Goal: Task Accomplishment & Management: Manage account settings

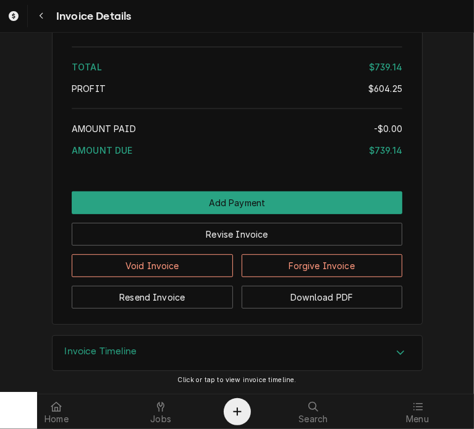
scroll to position [2604, 0]
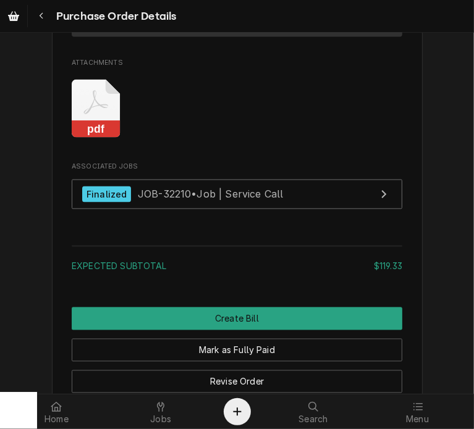
scroll to position [1243, 0]
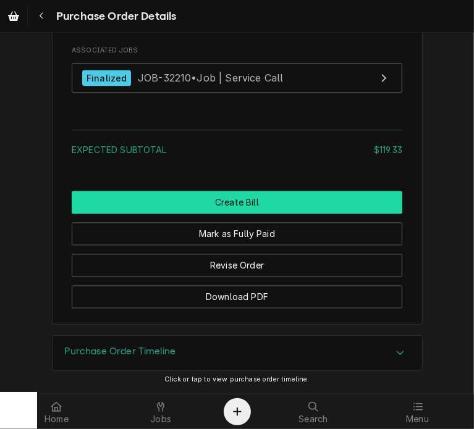
click at [250, 199] on button "Create Bill" at bounding box center [237, 202] width 330 height 23
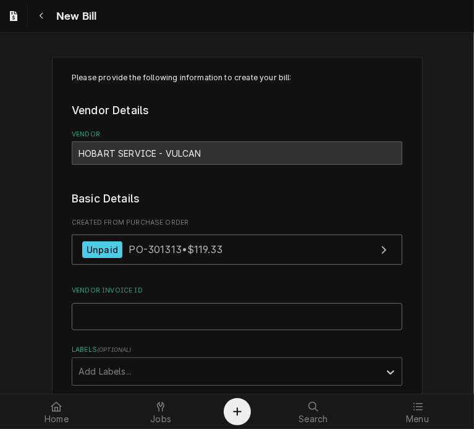
click at [159, 318] on input "Vendor Invoice ID" at bounding box center [237, 316] width 330 height 27
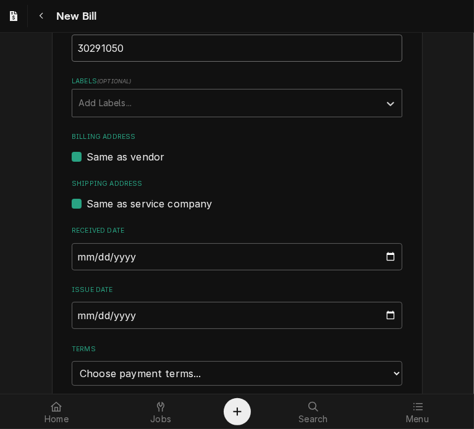
scroll to position [274, 0]
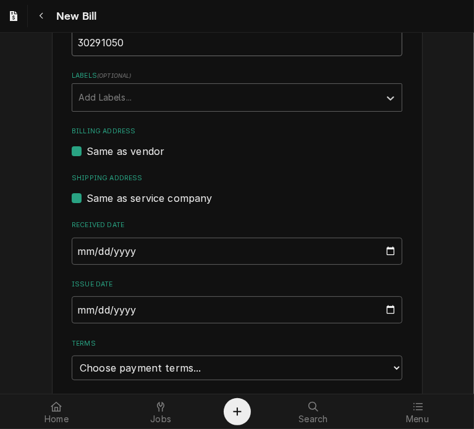
type input "30291050"
click at [74, 311] on input "2025-09-20" at bounding box center [237, 309] width 330 height 27
type input "2025-08-25"
click at [258, 371] on select "Choose payment terms... Same Day Net 7 Net 14 Net 21 Net 30 Net 45 Net 60 Net 90" at bounding box center [237, 368] width 330 height 25
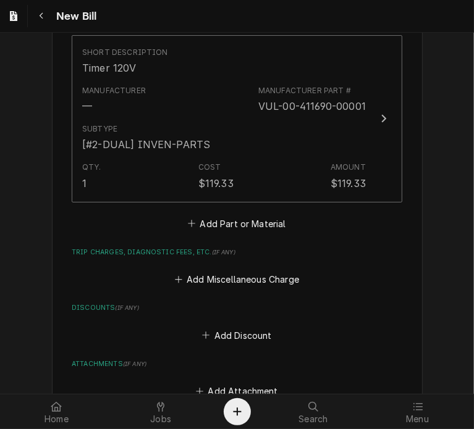
scroll to position [818, 0]
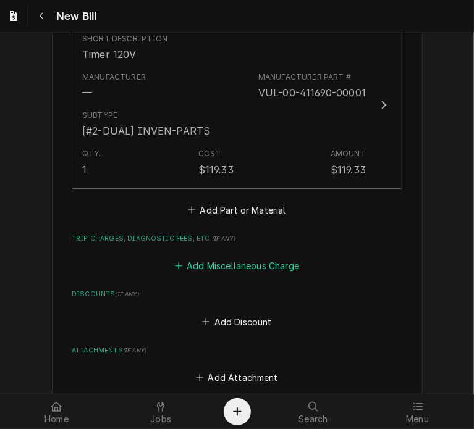
click at [238, 264] on button "Add Miscellaneous Charge" at bounding box center [236, 265] width 128 height 17
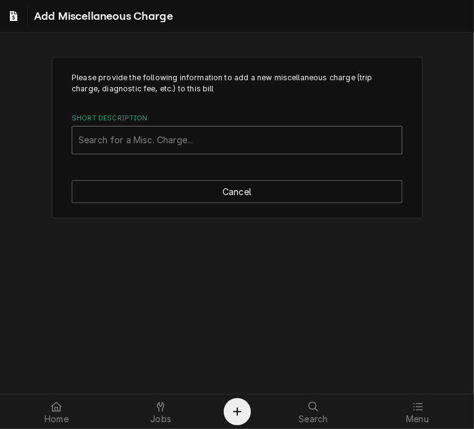
click at [115, 144] on div "Short Description" at bounding box center [236, 140] width 317 height 22
type input "ship"
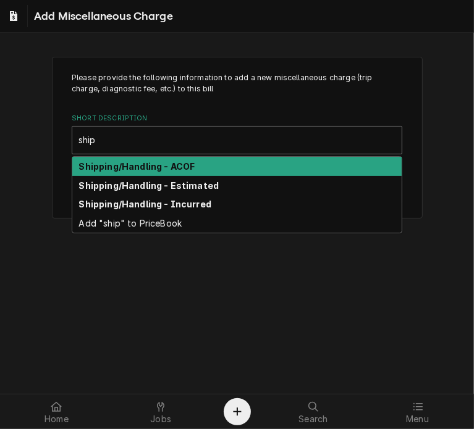
click at [153, 167] on strong "Shipping/Handling - ACOF" at bounding box center [137, 166] width 116 height 10
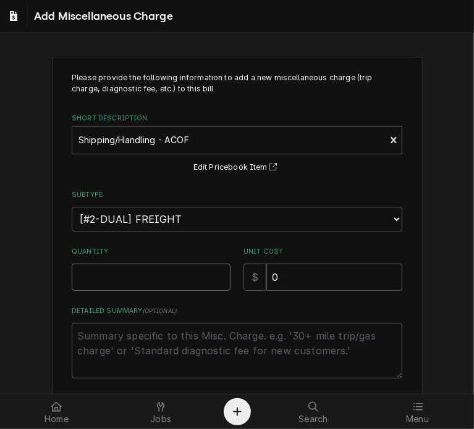
click at [124, 277] on input "Quantity" at bounding box center [151, 277] width 159 height 27
type textarea "x"
type input "1"
drag, startPoint x: 301, startPoint y: 280, endPoint x: 210, endPoint y: 286, distance: 91.6
click at [210, 286] on div "Quantity 1 Unit Cost $ 0" at bounding box center [237, 269] width 330 height 44
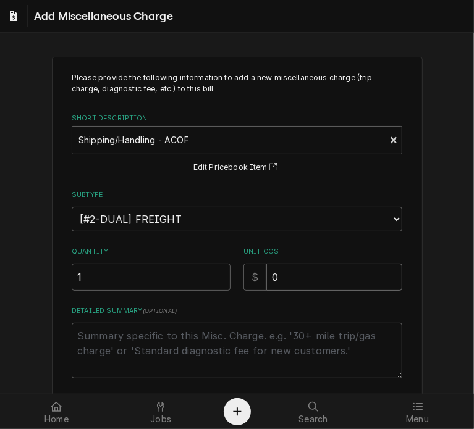
type textarea "x"
type input "1"
type textarea "x"
type input "19"
type textarea "x"
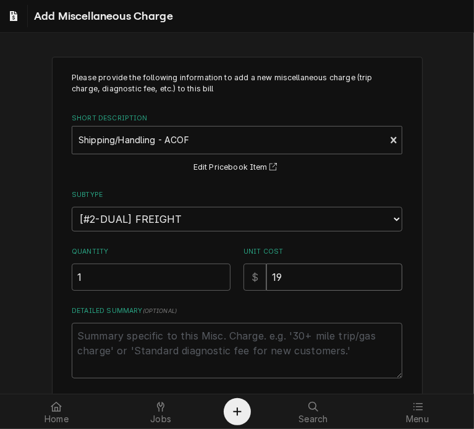
type input "19.8"
type textarea "x"
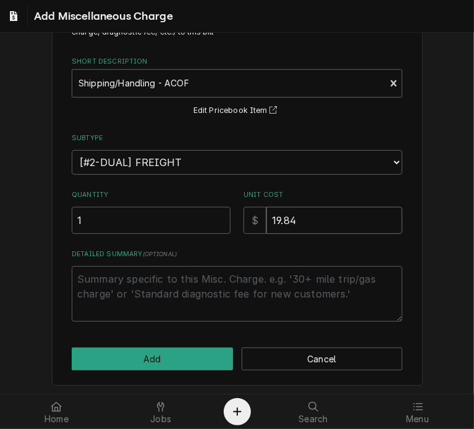
scroll to position [57, 0]
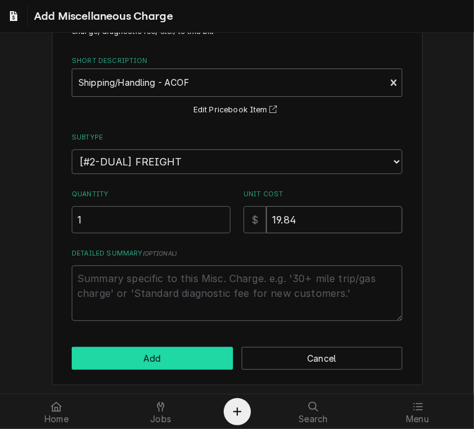
type input "19.84"
click at [157, 347] on button "Add" at bounding box center [152, 358] width 161 height 23
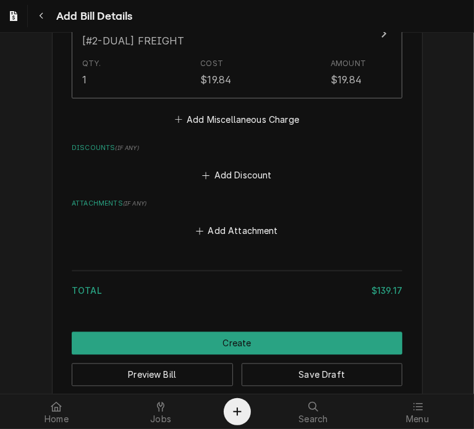
scroll to position [1105, 0]
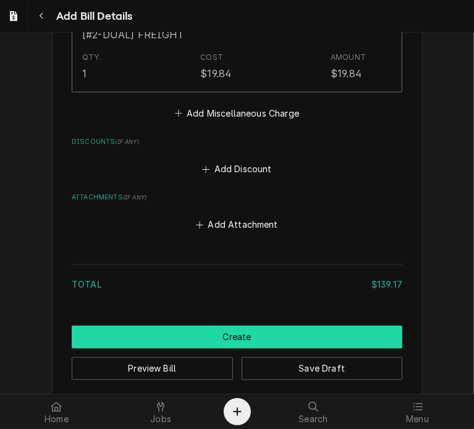
click at [240, 329] on button "Create" at bounding box center [237, 337] width 330 height 23
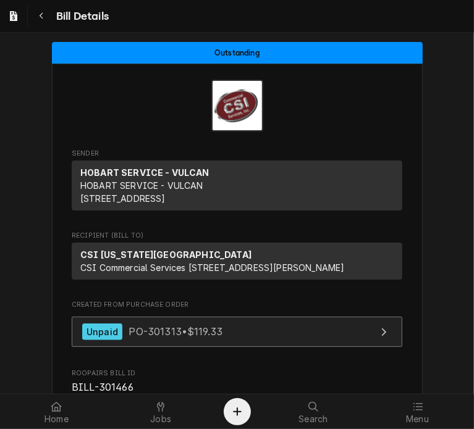
click at [128, 338] on span "PO-301313 • $119.33" at bounding box center [175, 331] width 94 height 12
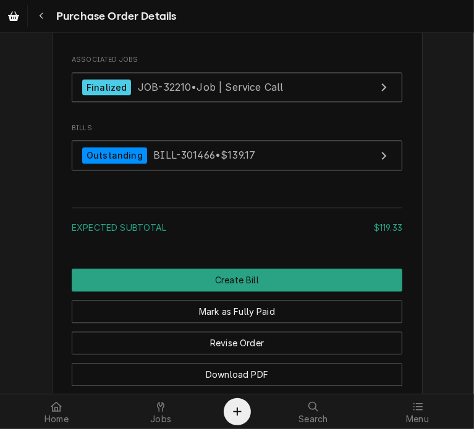
scroll to position [1246, 0]
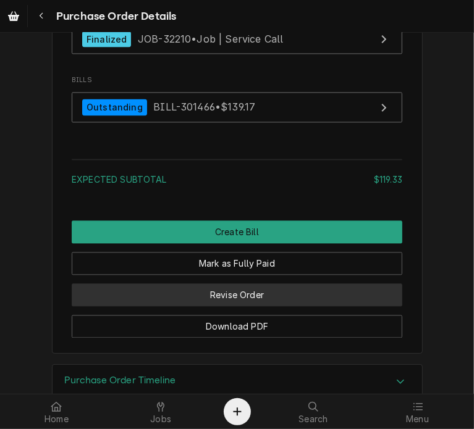
click at [247, 306] on button "Revise Order" at bounding box center [237, 294] width 330 height 23
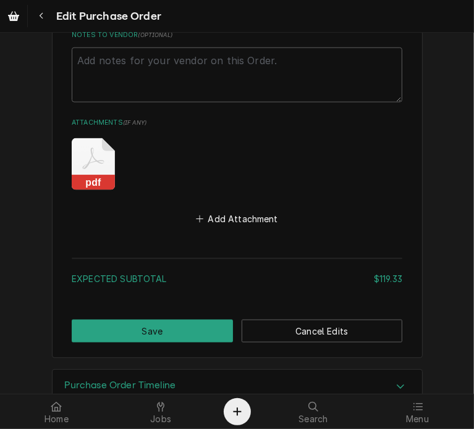
scroll to position [899, 0]
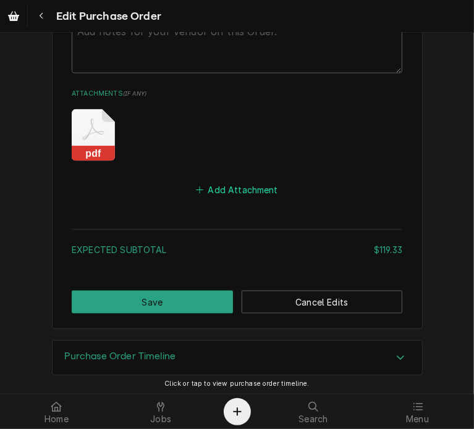
click at [217, 187] on button "Add Attachment" at bounding box center [237, 190] width 86 height 17
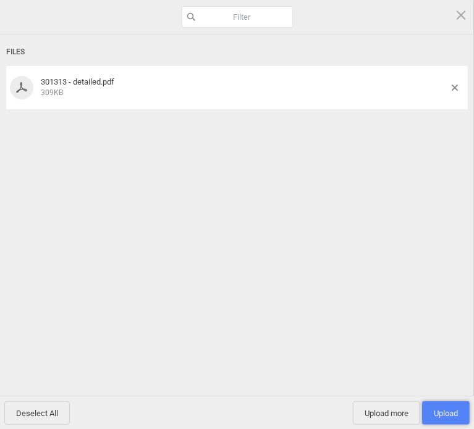
click at [448, 411] on span "Upload 1" at bounding box center [445, 413] width 24 height 9
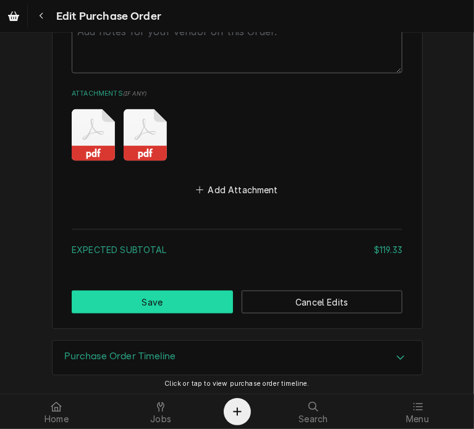
click at [141, 298] on button "Save" at bounding box center [152, 302] width 161 height 23
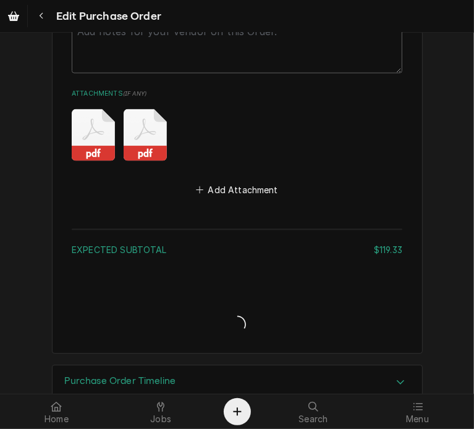
type textarea "x"
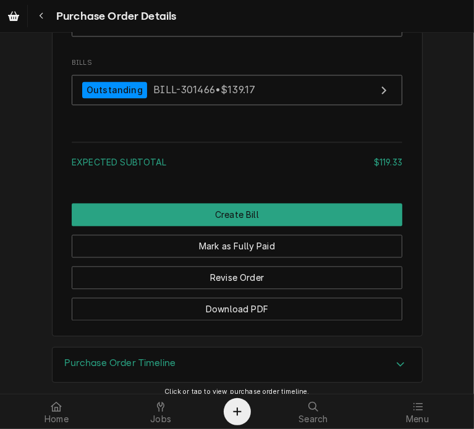
scroll to position [1287, 0]
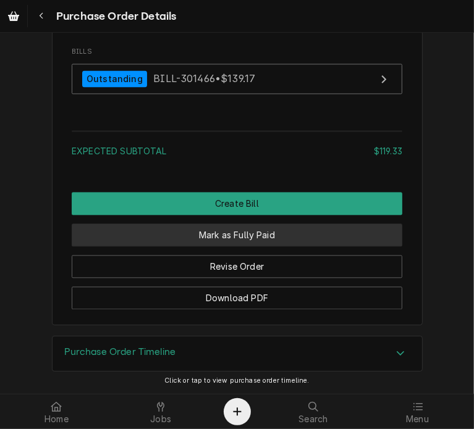
click at [259, 246] on button "Mark as Fully Paid" at bounding box center [237, 235] width 330 height 23
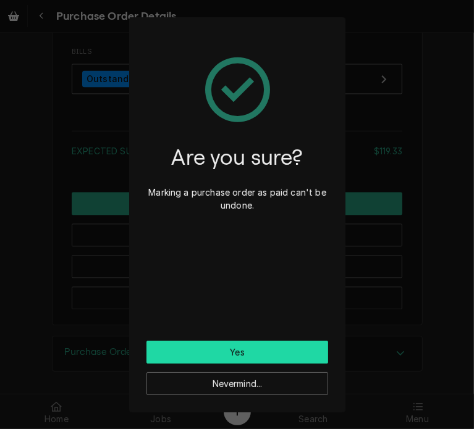
click at [290, 355] on button "Yes" at bounding box center [237, 352] width 182 height 23
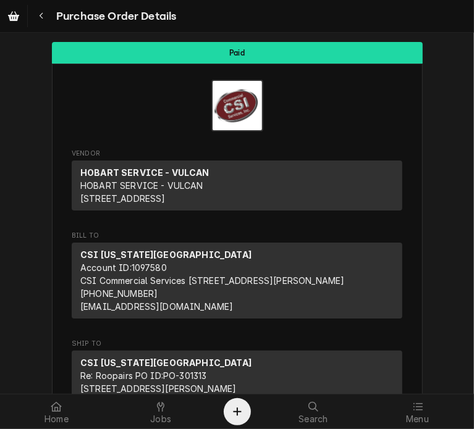
drag, startPoint x: 466, startPoint y: 105, endPoint x: 380, endPoint y: 343, distance: 252.7
click at [380, 319] on div "CSI Kansas City Account ID: 1097580 CSI Commercial Services Inc1021 NE Jib Ct U…" at bounding box center [237, 281] width 330 height 76
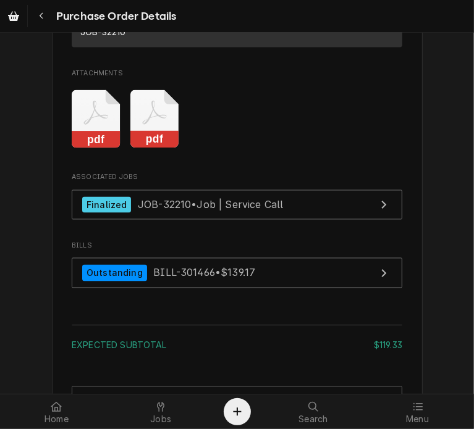
scroll to position [1082, 0]
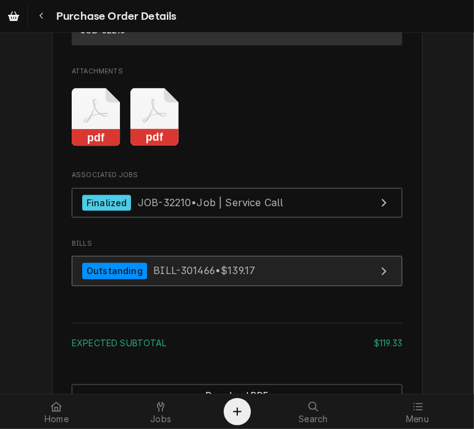
click at [242, 277] on span "BILL-301466 • $139.17" at bounding box center [204, 271] width 102 height 12
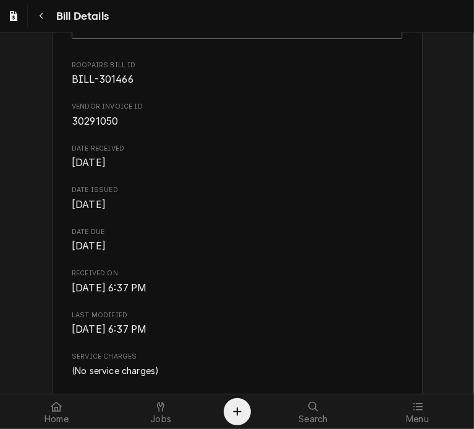
scroll to position [304, 0]
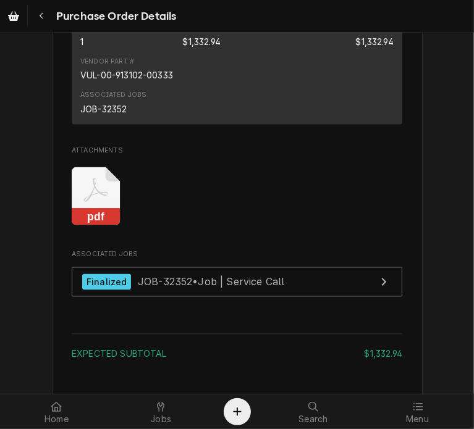
scroll to position [1010, 0]
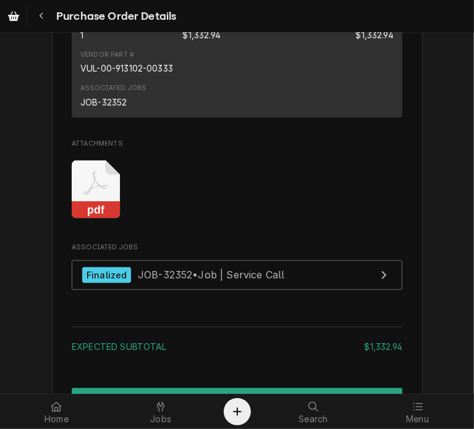
click at [86, 219] on rect "Attachments" at bounding box center [96, 210] width 49 height 17
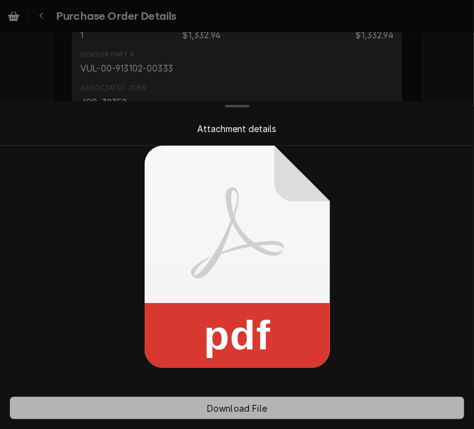
click at [244, 408] on span "Download File" at bounding box center [236, 408] width 65 height 13
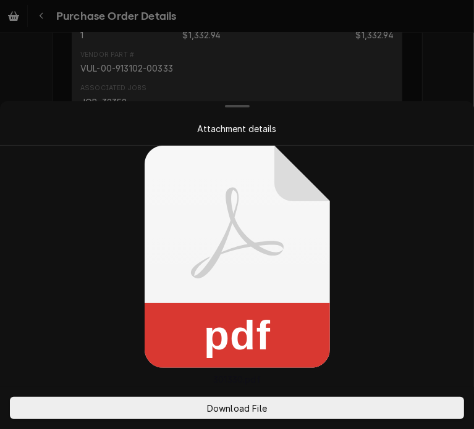
click at [424, 44] on div at bounding box center [237, 214] width 474 height 429
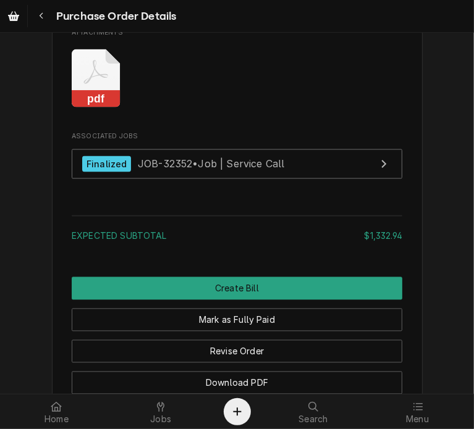
scroll to position [1146, 0]
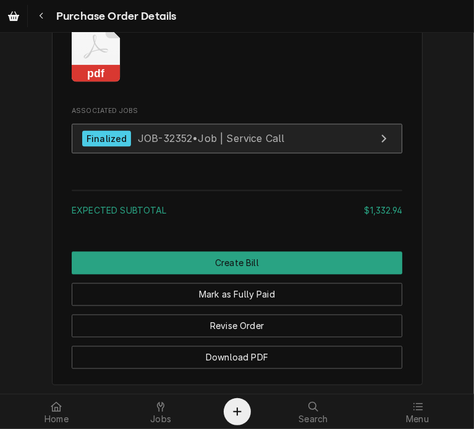
click at [162, 148] on div "Finalized JOB-32352 • Job | Service Call" at bounding box center [183, 139] width 202 height 17
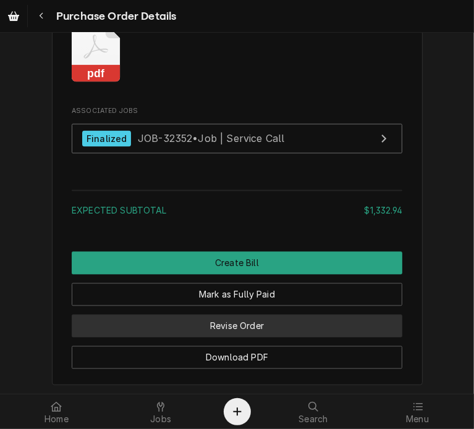
click at [249, 338] on button "Revise Order" at bounding box center [237, 326] width 330 height 23
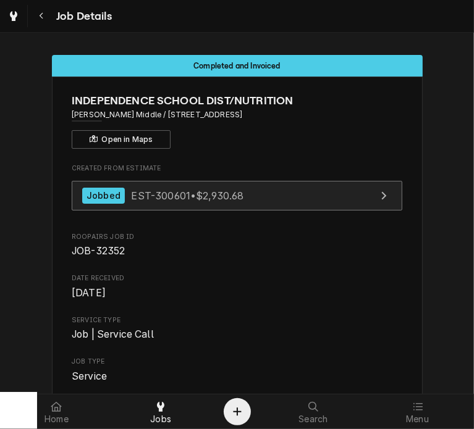
click at [107, 190] on div "Jobbed" at bounding box center [103, 196] width 43 height 17
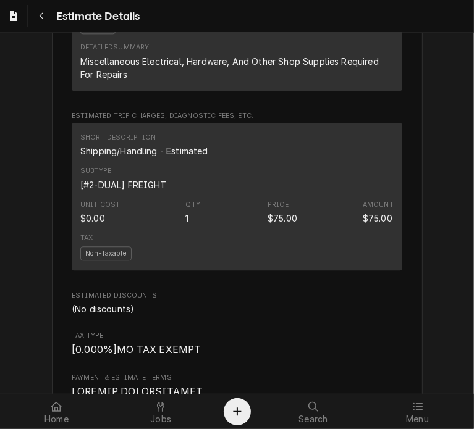
scroll to position [1623, 0]
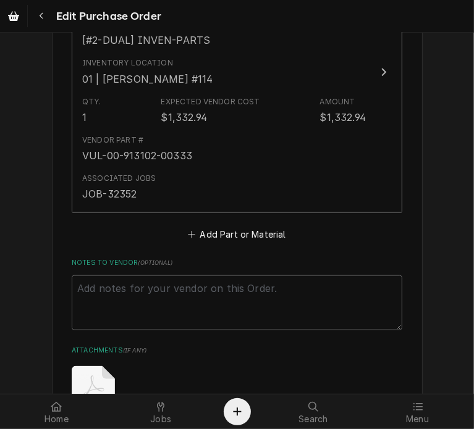
scroll to position [899, 0]
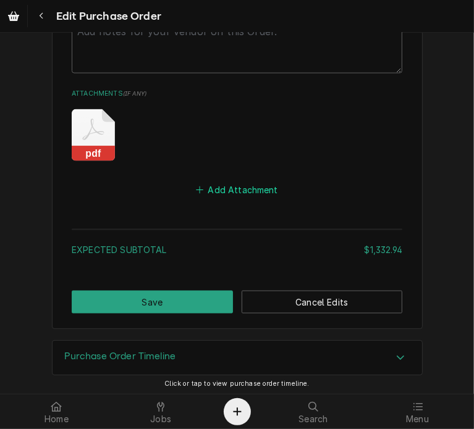
click at [262, 193] on button "Add Attachment" at bounding box center [237, 190] width 86 height 17
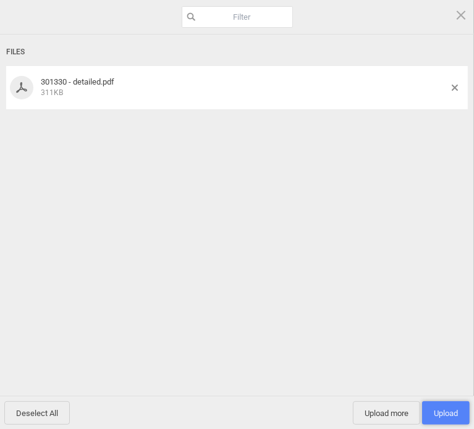
click at [450, 416] on span "Upload 1" at bounding box center [445, 413] width 24 height 9
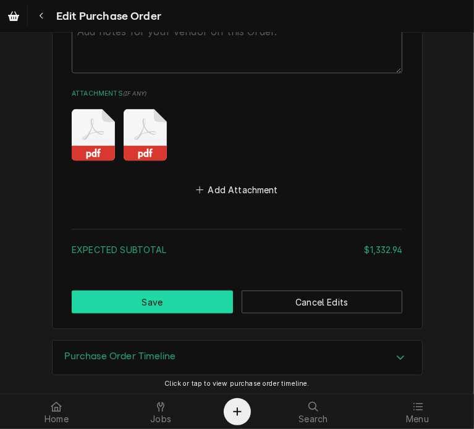
click at [136, 296] on button "Save" at bounding box center [152, 302] width 161 height 23
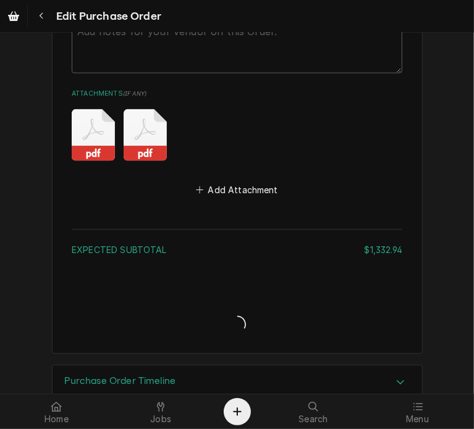
type textarea "x"
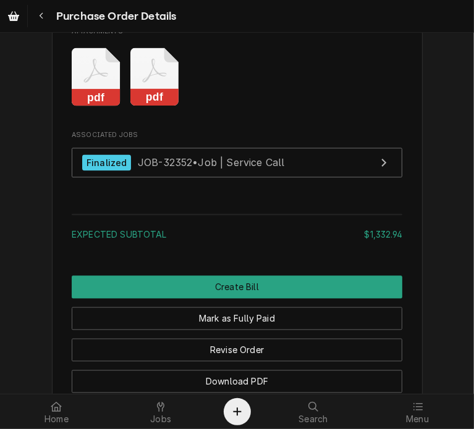
scroll to position [1136, 0]
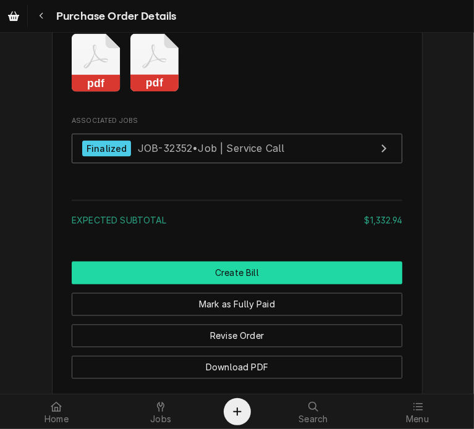
click at [216, 285] on button "Create Bill" at bounding box center [237, 273] width 330 height 23
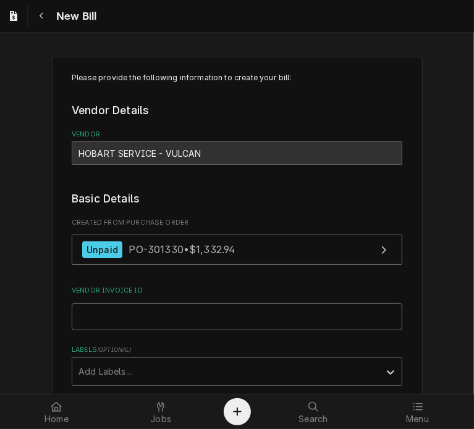
click at [127, 316] on input "Vendor Invoice ID" at bounding box center [237, 316] width 330 height 27
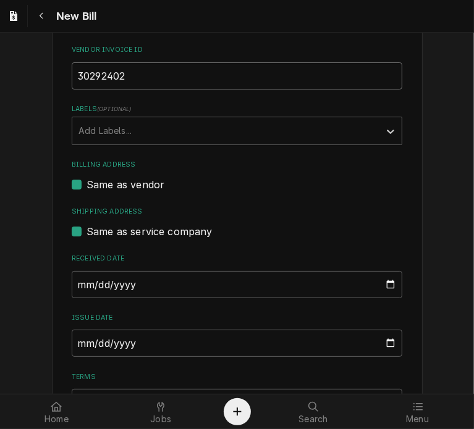
scroll to position [283, 0]
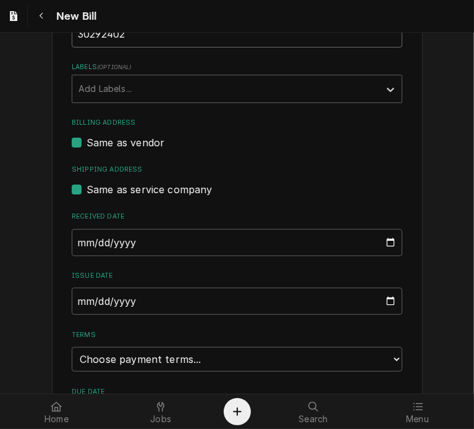
type input "30292402"
click at [80, 306] on input "[DATE]" at bounding box center [237, 301] width 330 height 27
type input "[DATE]"
click at [321, 358] on select "Choose payment terms... Same Day Net 7 Net 14 Net 21 Net 30 Net 45 Net 60 Net 90" at bounding box center [237, 359] width 330 height 25
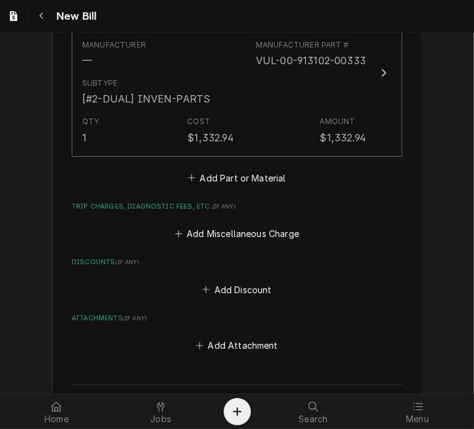
scroll to position [874, 0]
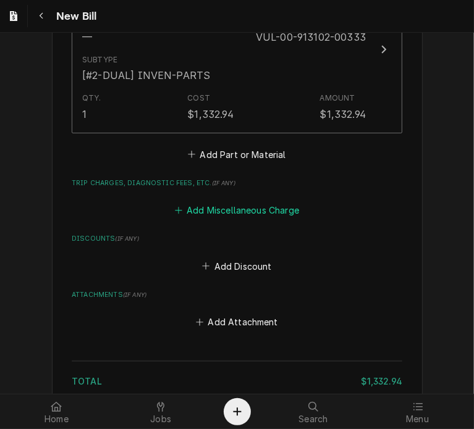
click at [230, 204] on button "Add Miscellaneous Charge" at bounding box center [236, 210] width 128 height 17
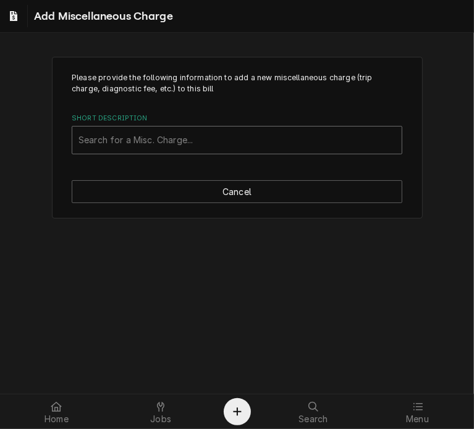
click at [114, 138] on div "Short Description" at bounding box center [236, 140] width 317 height 22
type input "ship"
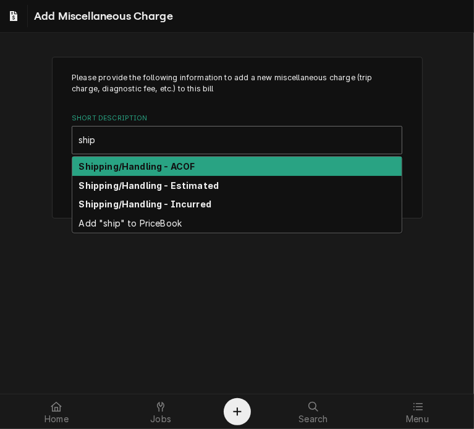
click at [121, 158] on div "Shipping/Handling - ACOF" at bounding box center [236, 166] width 329 height 19
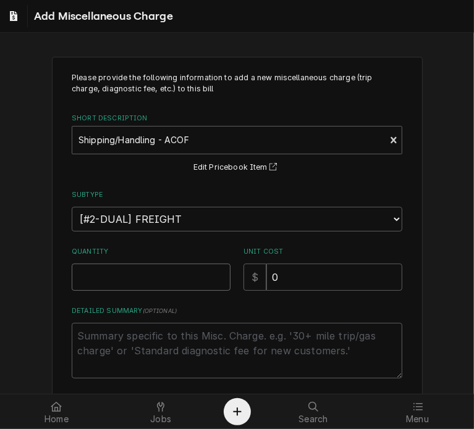
click at [116, 272] on input "Quantity" at bounding box center [151, 277] width 159 height 27
type textarea "x"
type input "1"
drag, startPoint x: 282, startPoint y: 274, endPoint x: 221, endPoint y: 267, distance: 60.9
click at [221, 267] on div "Quantity 1 Unit Cost $ 0" at bounding box center [237, 269] width 330 height 44
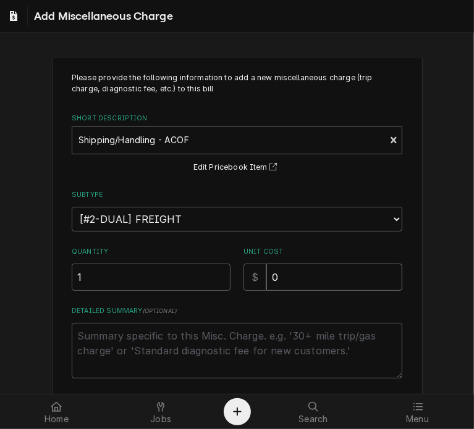
type textarea "x"
type input "4"
type textarea "x"
type input "40"
type textarea "x"
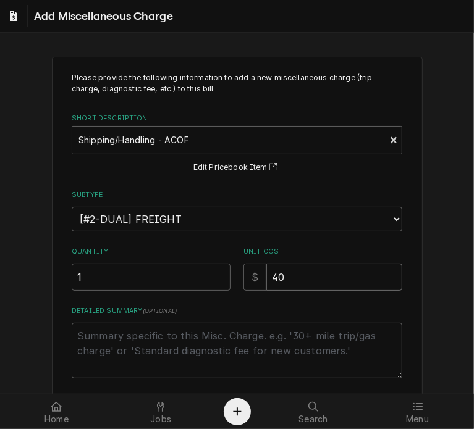
type input "40.7"
type textarea "x"
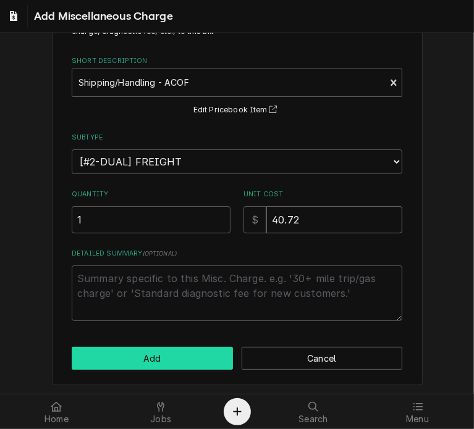
type input "40.72"
click at [136, 360] on button "Add" at bounding box center [152, 358] width 161 height 23
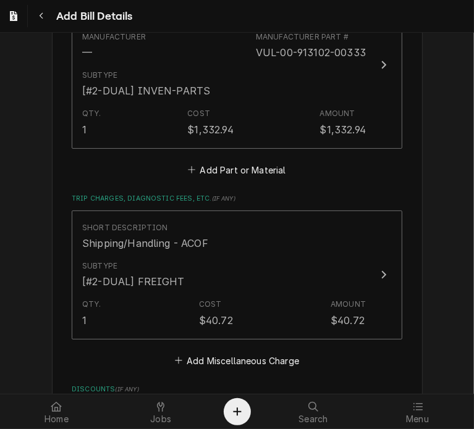
scroll to position [1115, 0]
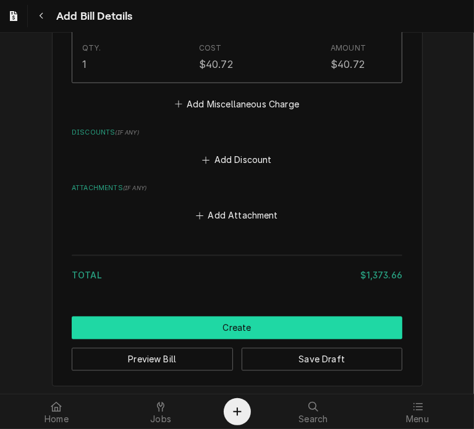
click at [274, 326] on button "Create" at bounding box center [237, 328] width 330 height 23
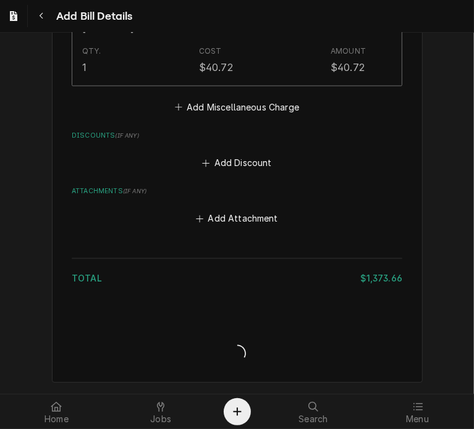
scroll to position [1108, 0]
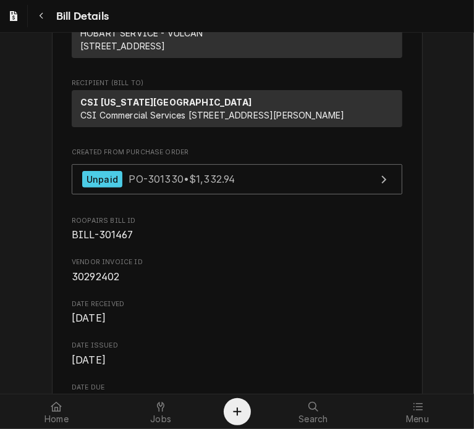
scroll to position [114, 0]
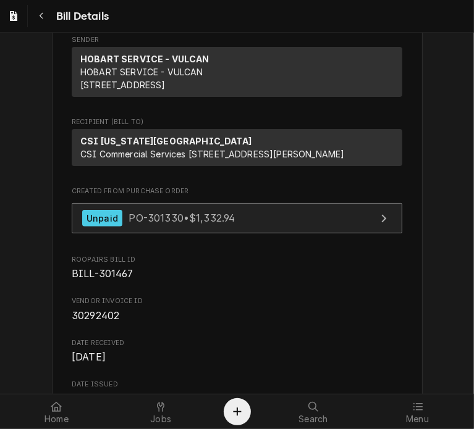
click at [143, 224] on span "PO-301330 • $1,332.94" at bounding box center [181, 218] width 106 height 12
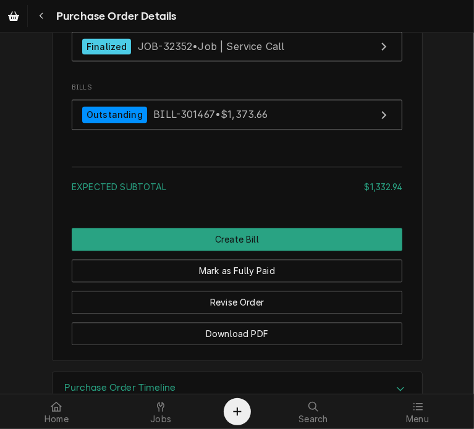
scroll to position [1292, 0]
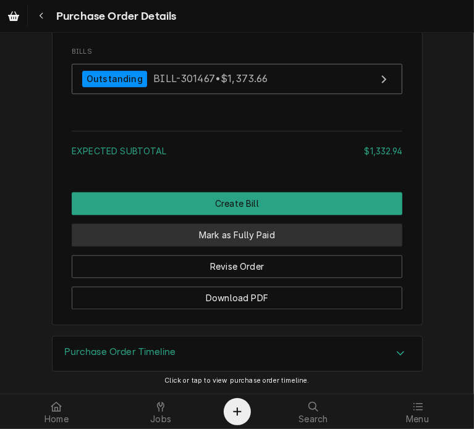
click at [267, 246] on button "Mark as Fully Paid" at bounding box center [237, 235] width 330 height 23
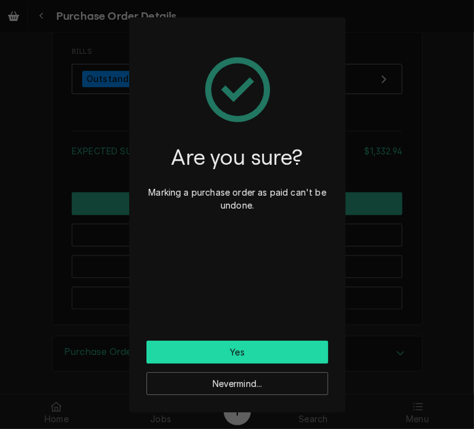
click at [222, 348] on button "Yes" at bounding box center [237, 352] width 182 height 23
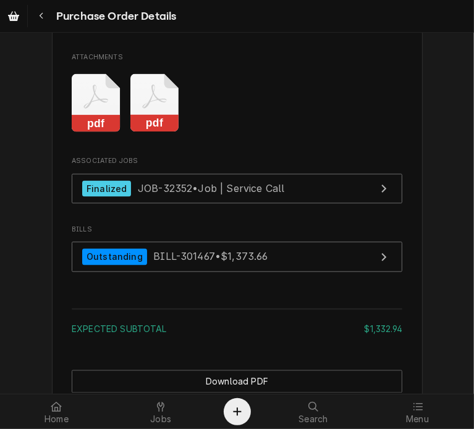
scroll to position [1098, 0]
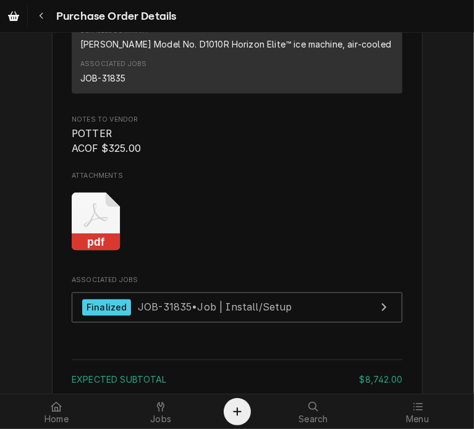
scroll to position [1008, 0]
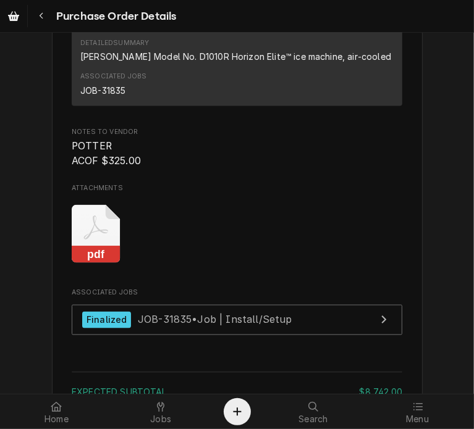
click at [79, 264] on rect "Attachments" at bounding box center [96, 254] width 49 height 17
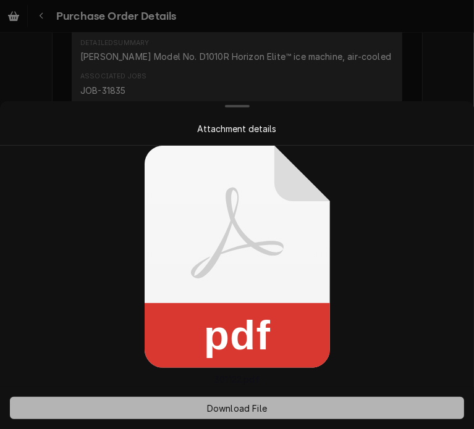
click at [222, 407] on span "Download File" at bounding box center [236, 408] width 65 height 13
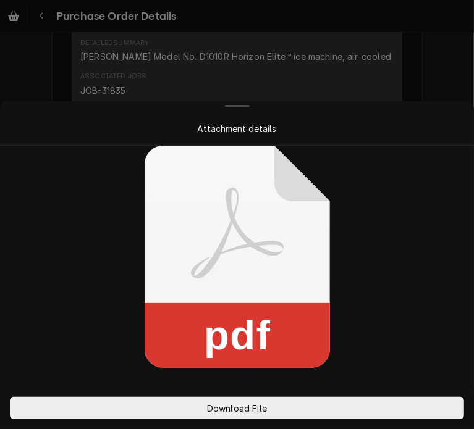
click at [438, 65] on div at bounding box center [237, 214] width 474 height 429
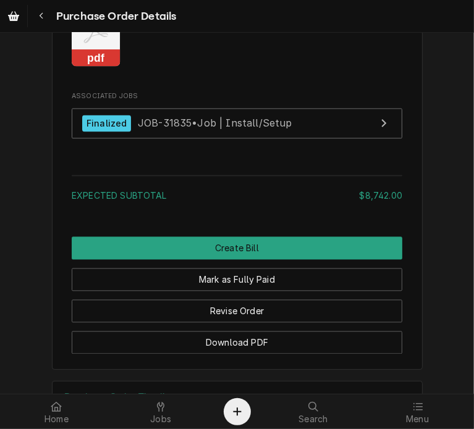
scroll to position [1219, 0]
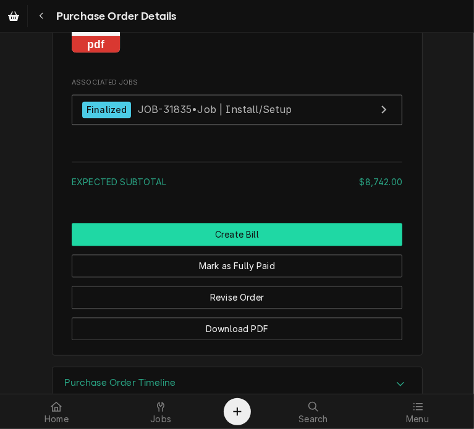
click at [208, 246] on button "Create Bill" at bounding box center [237, 234] width 330 height 23
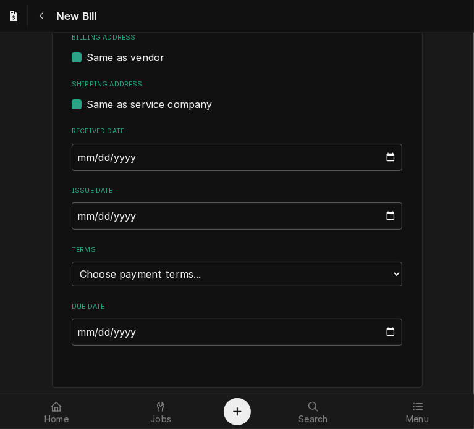
scroll to position [370, 0]
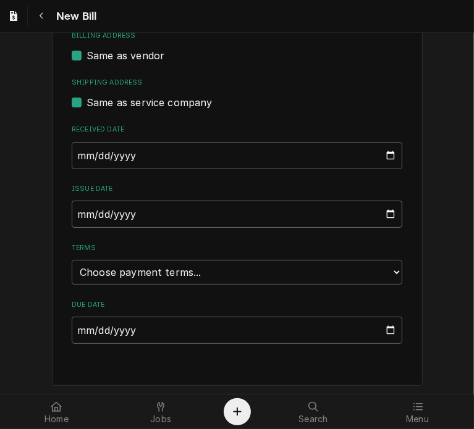
click at [72, 213] on input "[DATE]" at bounding box center [237, 214] width 330 height 27
type input "[DATE]"
click at [129, 285] on fieldset "Basic Details Created From Purchase Order Unpaid PO-301122 • $8,742.00 Vendor I…" at bounding box center [237, 82] width 330 height 523
click at [128, 271] on select "Choose payment terms... Same Day Net 7 Net 14 Net 21 Net 30 Net 45 Net 60 Net 90" at bounding box center [237, 272] width 330 height 25
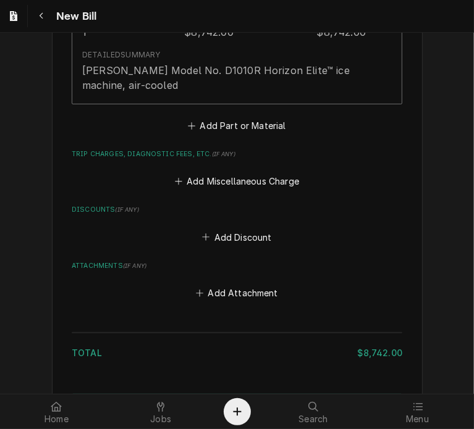
scroll to position [966, 0]
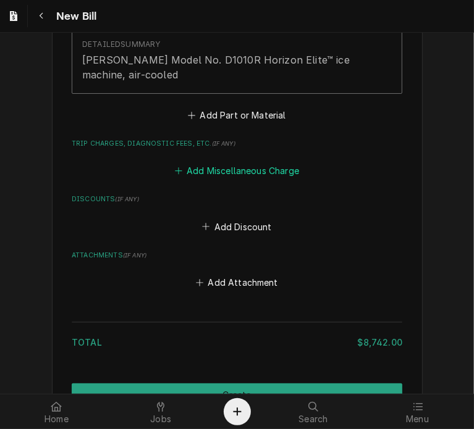
click at [257, 166] on button "Add Miscellaneous Charge" at bounding box center [236, 170] width 128 height 17
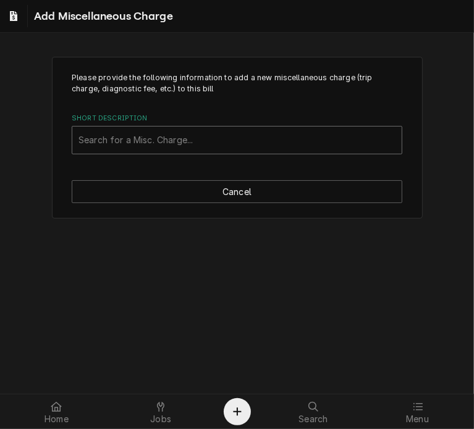
click at [182, 140] on div "Short Description" at bounding box center [236, 140] width 317 height 22
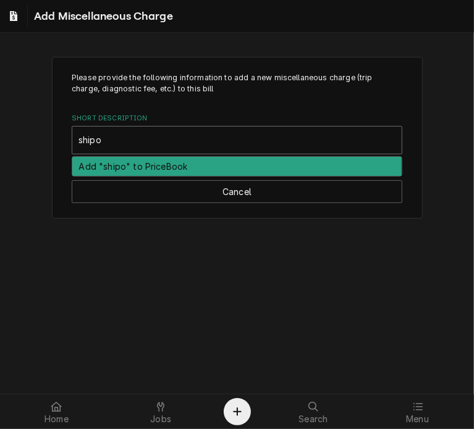
type input "ship"
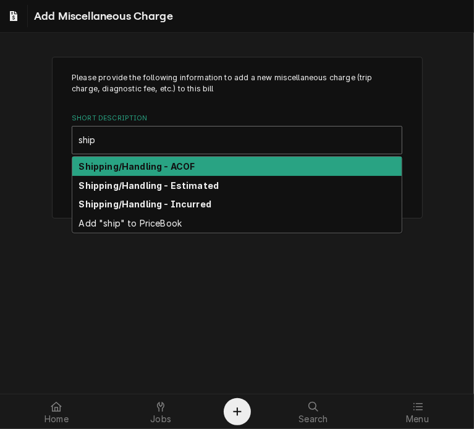
click at [154, 167] on strong "Shipping/Handling - ACOF" at bounding box center [137, 166] width 116 height 10
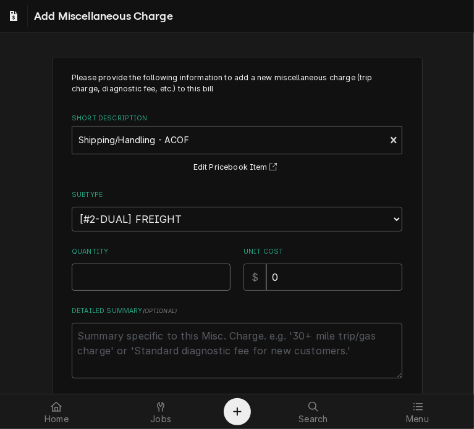
click at [125, 269] on input "Quantity" at bounding box center [151, 277] width 159 height 27
type textarea "x"
type input "1"
drag, startPoint x: 276, startPoint y: 274, endPoint x: 222, endPoint y: 268, distance: 54.0
click at [222, 268] on div "Quantity 1 Unit Cost $ 0" at bounding box center [237, 269] width 330 height 44
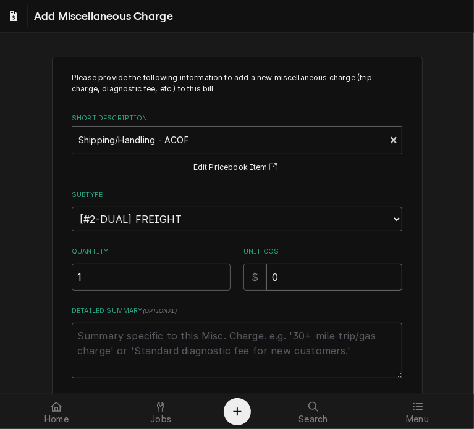
type textarea "x"
type input "3"
type textarea "x"
type input "32"
type textarea "x"
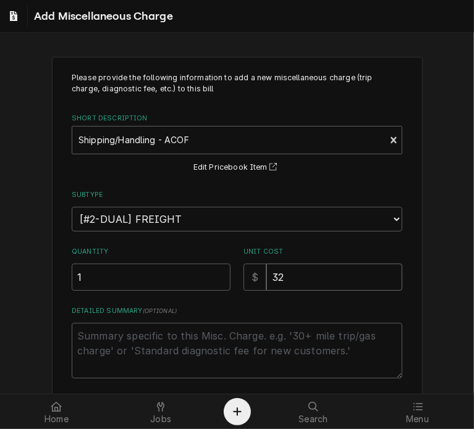
type input "325"
type textarea "x"
type input "325.0"
type textarea "x"
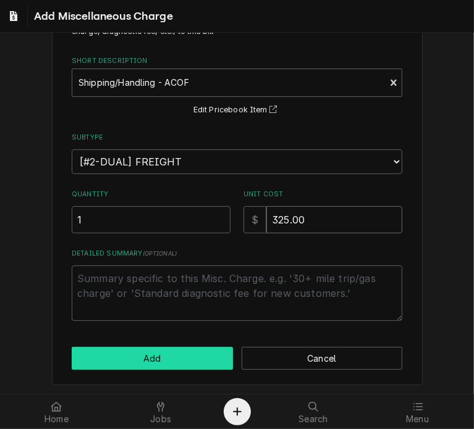
type input "325.00"
click at [173, 358] on button "Add" at bounding box center [152, 358] width 161 height 23
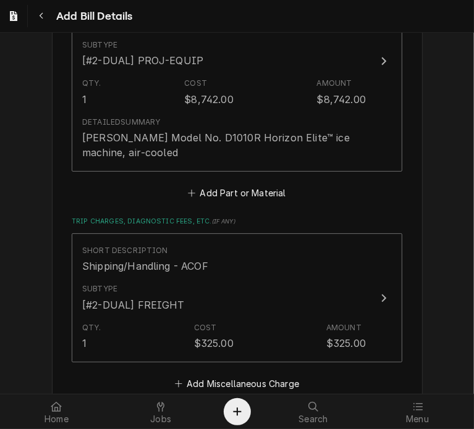
scroll to position [1168, 0]
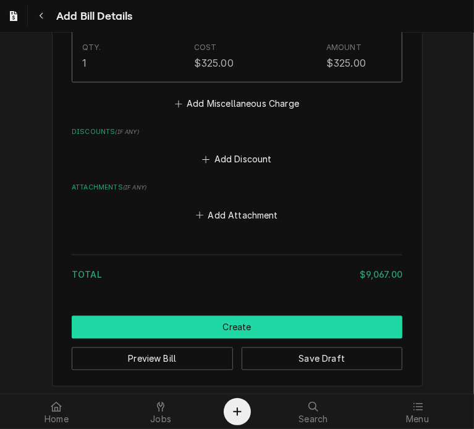
drag, startPoint x: 321, startPoint y: 322, endPoint x: 304, endPoint y: 309, distance: 21.6
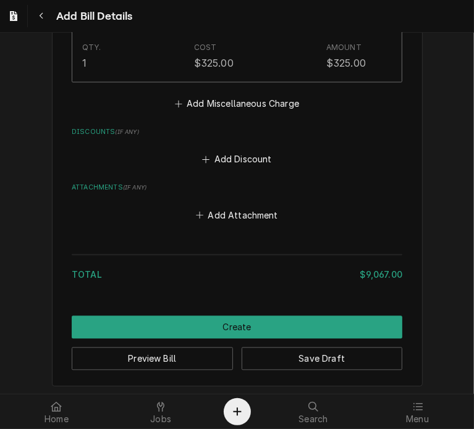
drag, startPoint x: 304, startPoint y: 309, endPoint x: 421, endPoint y: 224, distance: 145.4
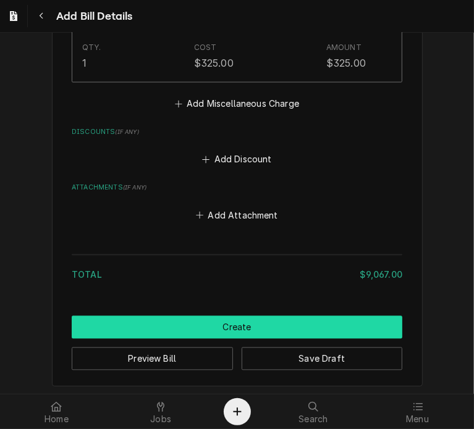
click at [317, 322] on button "Create" at bounding box center [237, 327] width 330 height 23
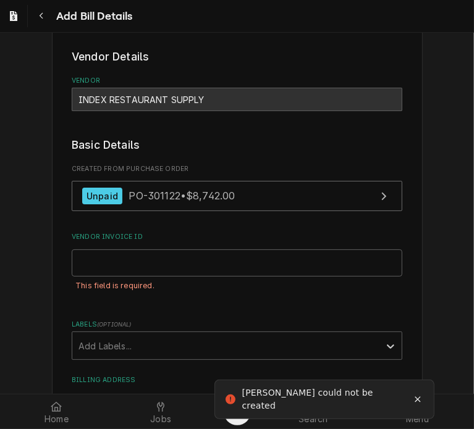
scroll to position [0, 0]
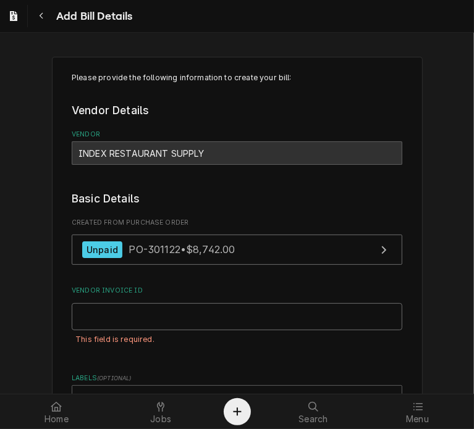
click at [102, 328] on input "Vendor Invoice ID" at bounding box center [237, 316] width 330 height 27
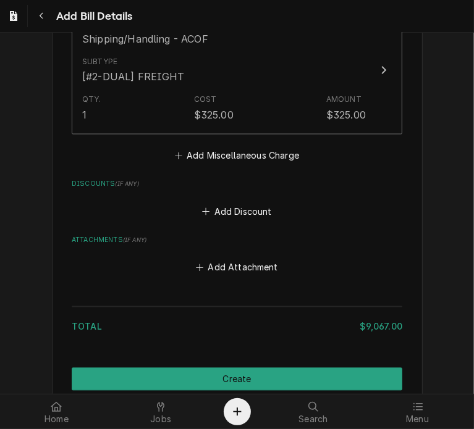
scroll to position [1196, 0]
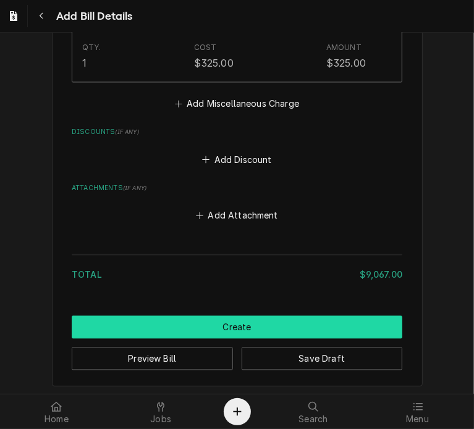
type input "195186"
click at [252, 328] on button "Create" at bounding box center [237, 327] width 330 height 23
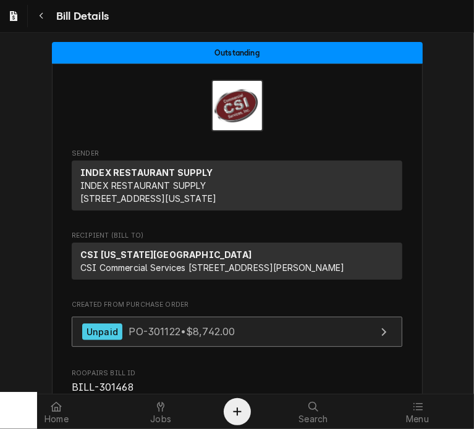
click at [212, 338] on span "PO-301122 • $8,742.00" at bounding box center [181, 331] width 106 height 12
click at [182, 338] on span "PO-301122 • $8,742.00" at bounding box center [181, 331] width 106 height 12
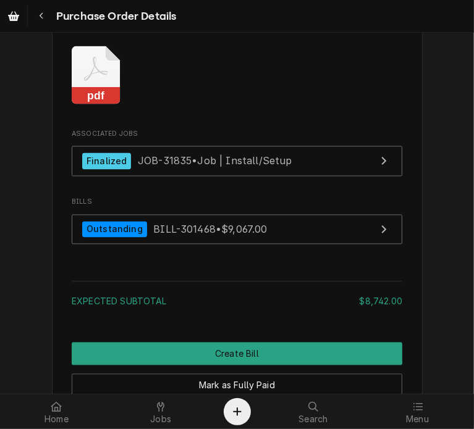
scroll to position [1169, 0]
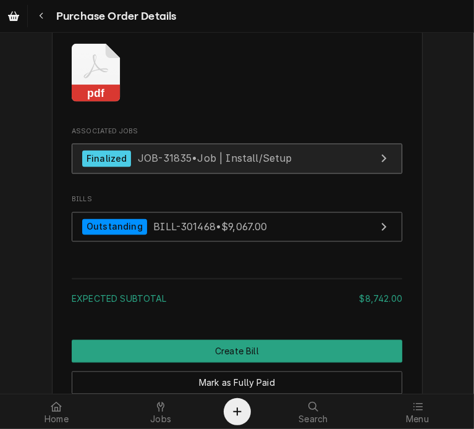
click at [138, 174] on link "Finalized JOB-31835 • Job | Install/Setup" at bounding box center [237, 159] width 330 height 30
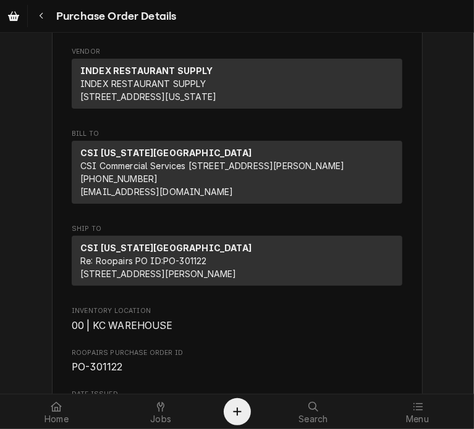
scroll to position [0, 0]
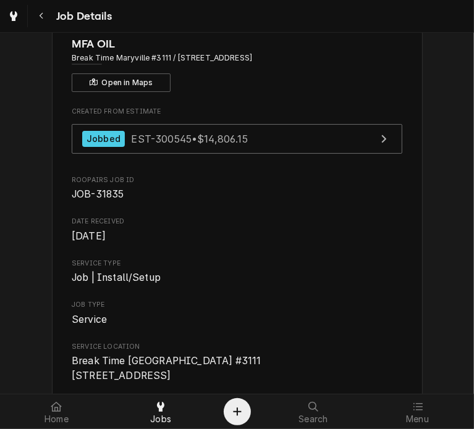
scroll to position [64, 0]
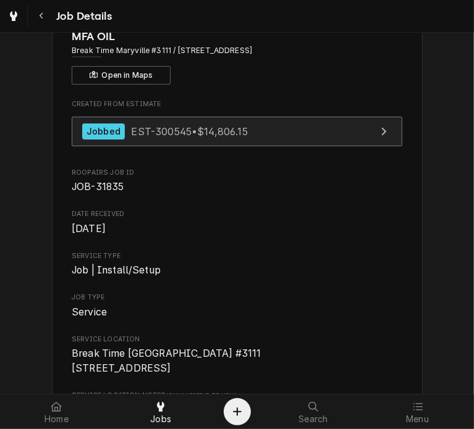
click at [116, 135] on div "Jobbed" at bounding box center [103, 131] width 43 height 17
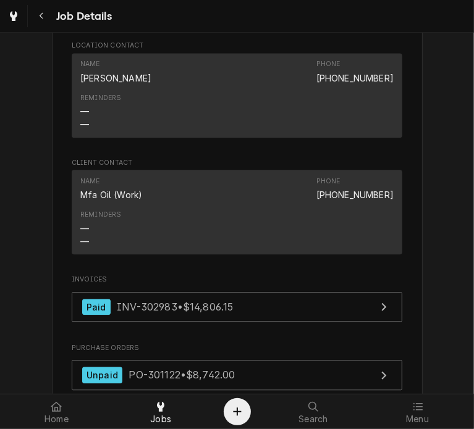
scroll to position [1439, 0]
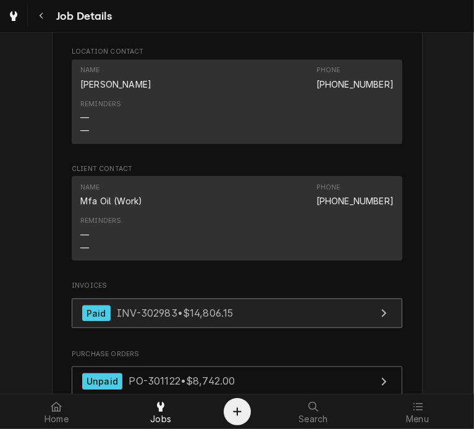
click at [174, 319] on span "INV-302983 • $14,806.15" at bounding box center [175, 313] width 116 height 12
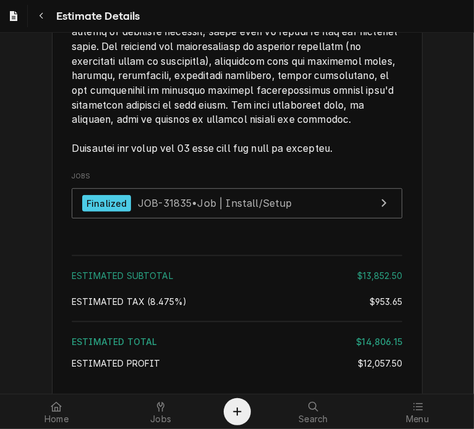
scroll to position [2657, 0]
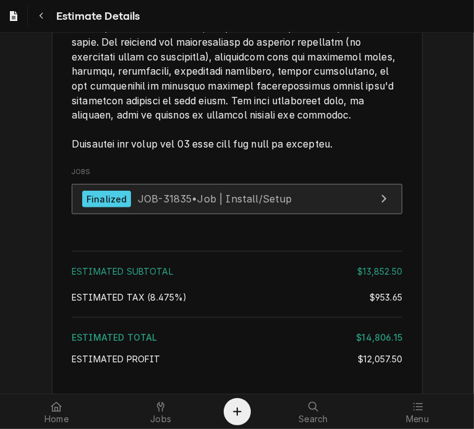
click at [174, 205] on span "JOB-31835 • Job | Install/Setup" at bounding box center [215, 199] width 154 height 12
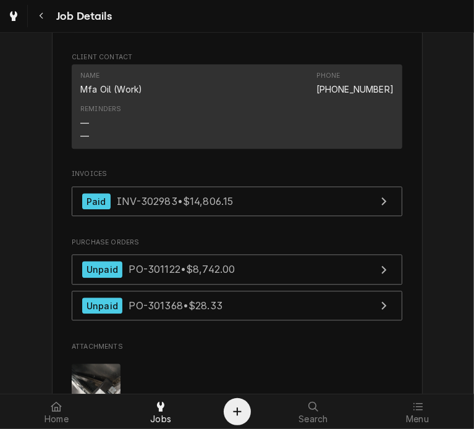
scroll to position [1544, 0]
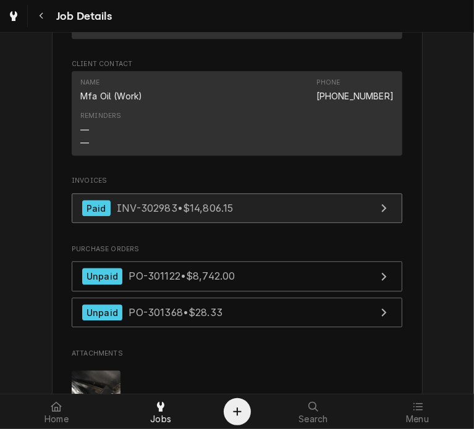
click at [128, 217] on div "Paid INV-302983 • $14,806.15" at bounding box center [157, 208] width 151 height 17
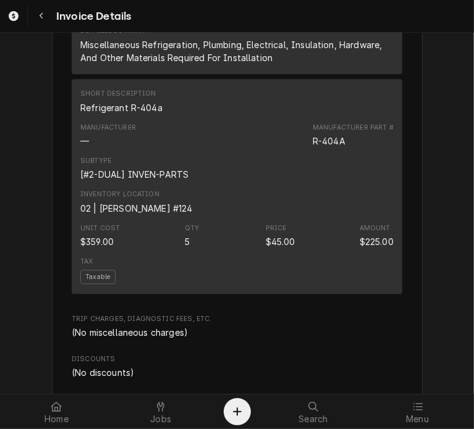
scroll to position [1495, 0]
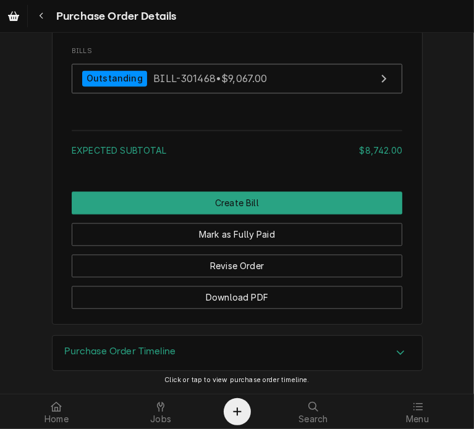
scroll to position [1353, 0]
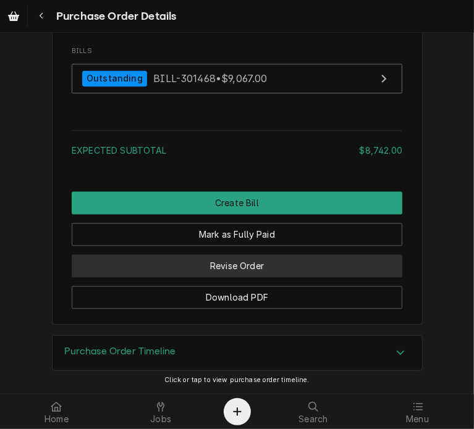
click at [225, 266] on button "Revise Order" at bounding box center [237, 265] width 330 height 23
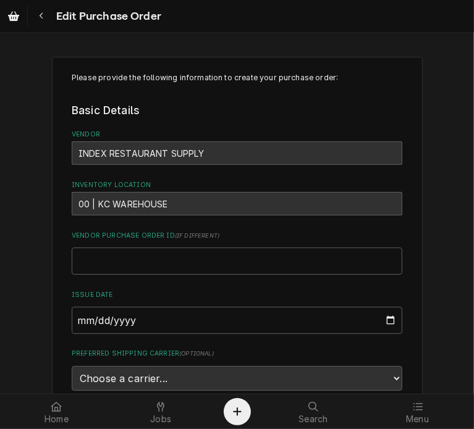
scroll to position [914, 0]
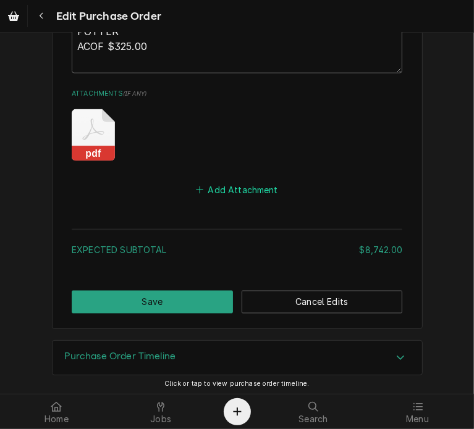
click at [211, 182] on button "Add Attachment" at bounding box center [237, 190] width 86 height 17
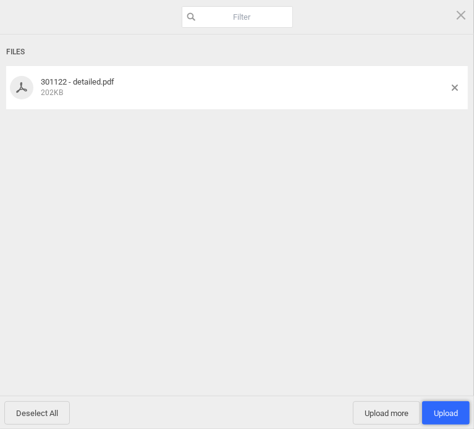
click at [453, 419] on span "Upload 1" at bounding box center [446, 412] width 48 height 23
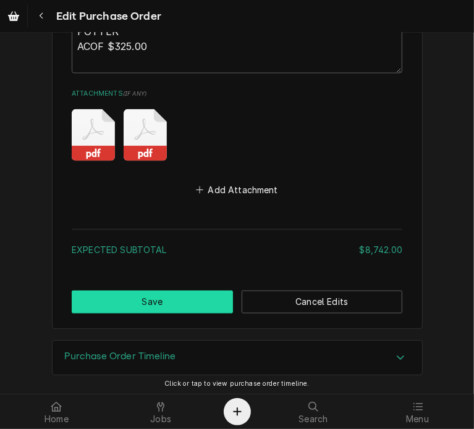
click at [178, 291] on button "Save" at bounding box center [152, 302] width 161 height 23
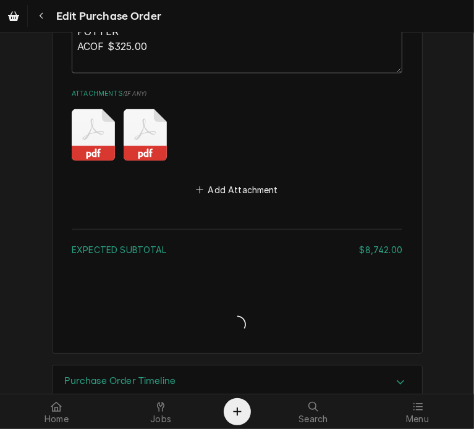
type textarea "x"
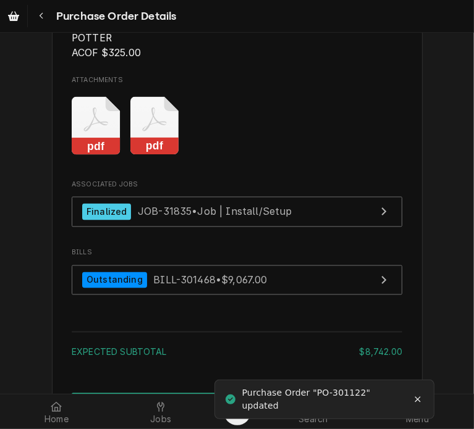
scroll to position [1354, 0]
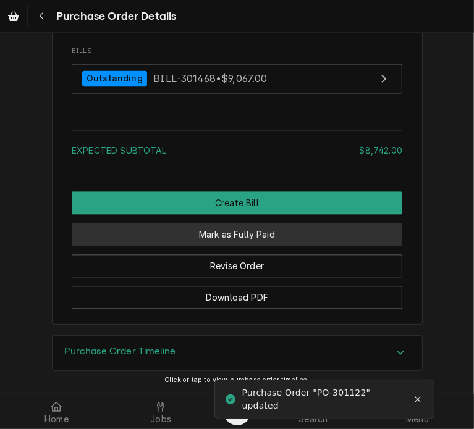
click at [252, 240] on button "Mark as Fully Paid" at bounding box center [237, 234] width 330 height 23
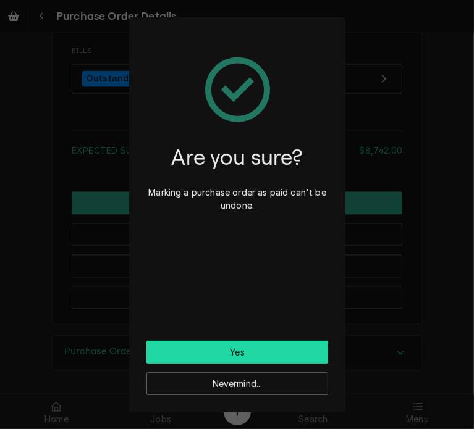
click at [244, 348] on button "Yes" at bounding box center [237, 352] width 182 height 23
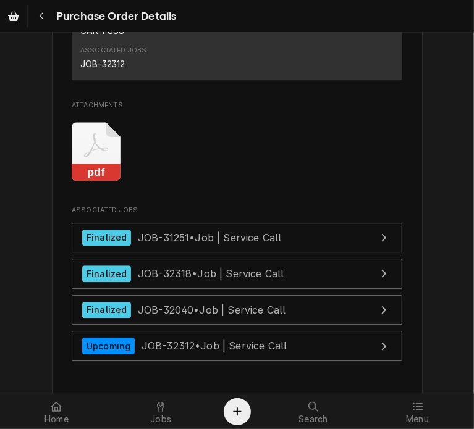
scroll to position [1789, 0]
drag, startPoint x: 84, startPoint y: 212, endPoint x: 80, endPoint y: 206, distance: 7.0
click at [80, 181] on rect "Attachments" at bounding box center [96, 172] width 49 height 17
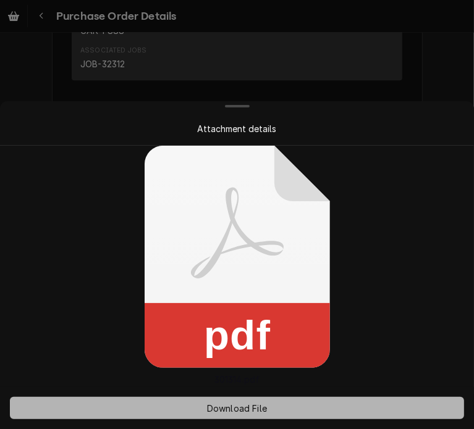
click at [241, 409] on span "Download File" at bounding box center [236, 408] width 65 height 13
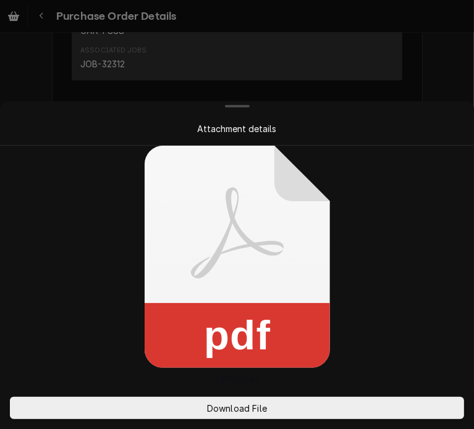
click at [443, 70] on div at bounding box center [237, 214] width 474 height 429
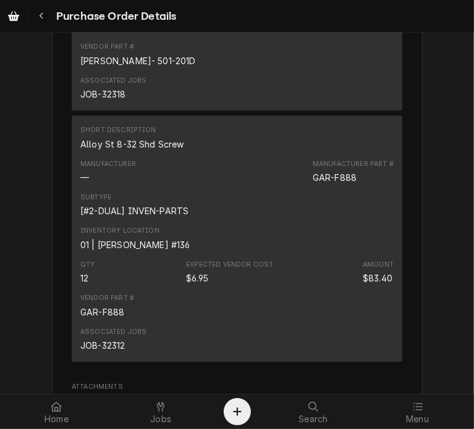
scroll to position [1511, 0]
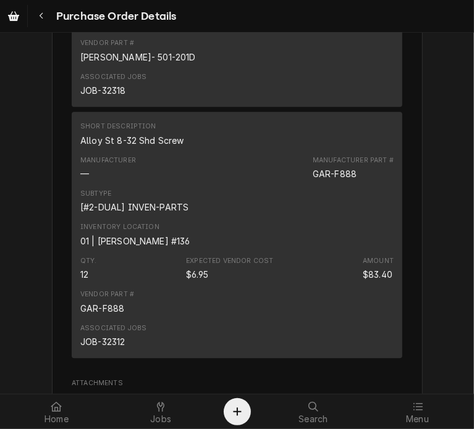
drag, startPoint x: 464, startPoint y: 271, endPoint x: 464, endPoint y: 241, distance: 29.6
click at [464, 241] on div "Unpaid Vendor PARTSTOWN PARTSTOWN [STREET_ADDRESS] Bill To [GEOGRAPHIC_DATA][US…" at bounding box center [237, 213] width 474 height 361
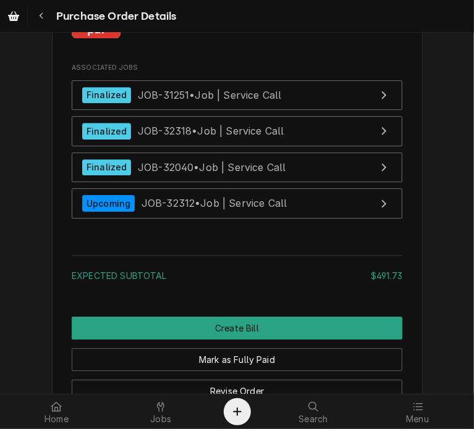
scroll to position [1946, 0]
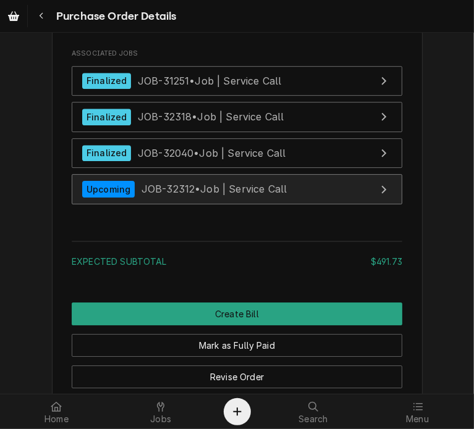
click at [188, 204] on link "Upcoming JOB-32312 • Job | Service Call" at bounding box center [237, 189] width 330 height 30
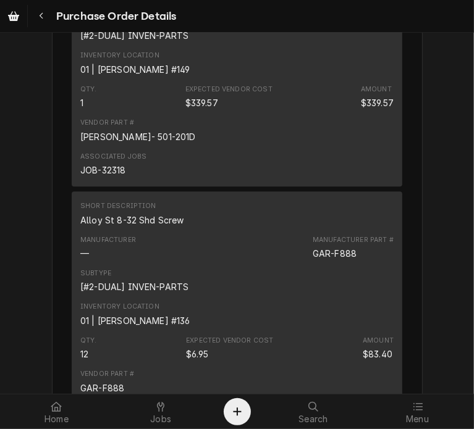
scroll to position [1485, 0]
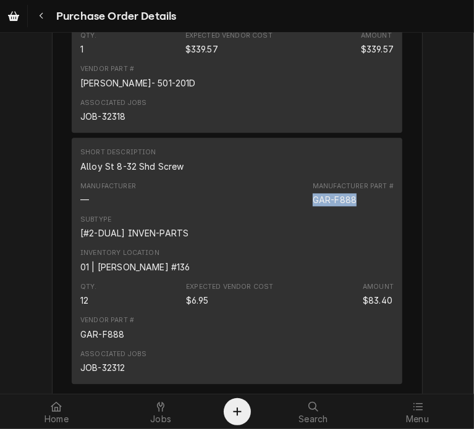
drag, startPoint x: 353, startPoint y: 232, endPoint x: 301, endPoint y: 245, distance: 53.6
click at [301, 211] on div "Manufacturer — Manufacturer Part # GAR-F888" at bounding box center [236, 193] width 313 height 33
copy div "GAR-F888"
click at [417, 412] on div at bounding box center [417, 406] width 15 height 15
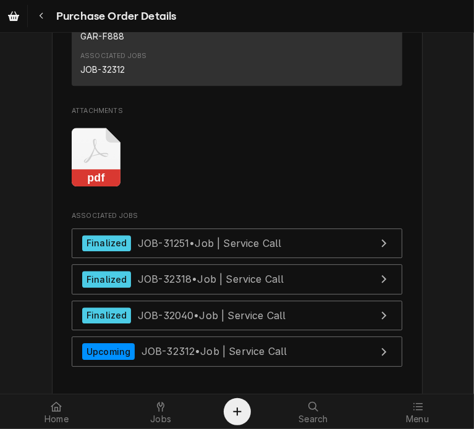
scroll to position [1779, 0]
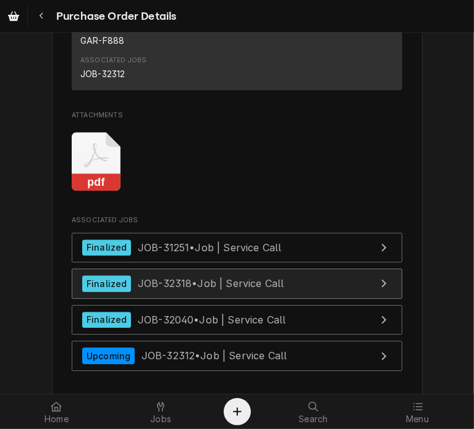
click at [159, 290] on span "JOB-32318 • Job | Service Call" at bounding box center [211, 283] width 146 height 12
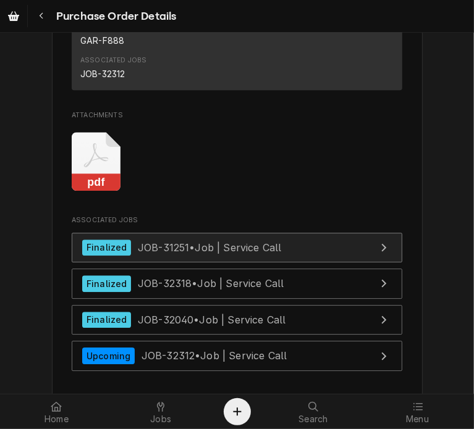
click at [188, 253] on span "JOB-31251 • Job | Service Call" at bounding box center [210, 247] width 144 height 12
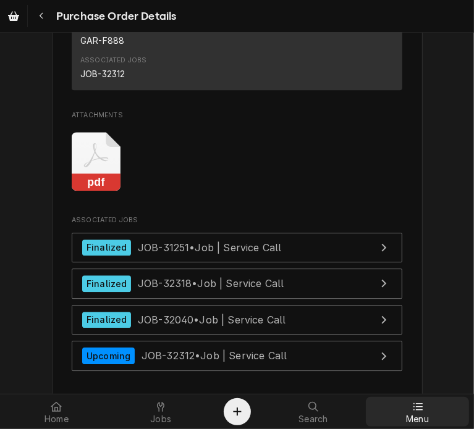
click at [419, 412] on icon at bounding box center [417, 407] width 10 height 10
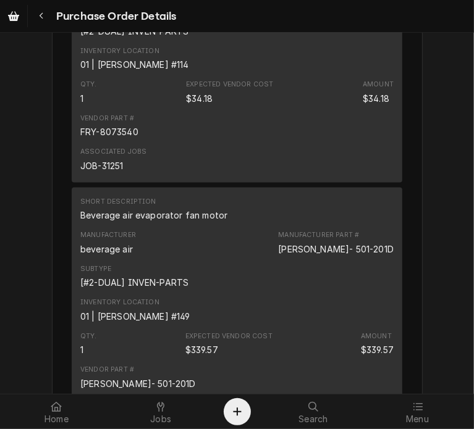
scroll to position [1158, 0]
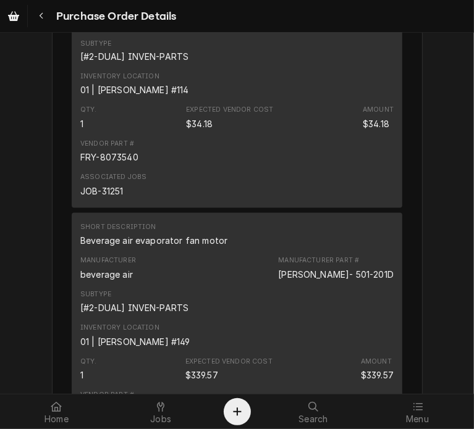
drag, startPoint x: 373, startPoint y: 57, endPoint x: 377, endPoint y: 69, distance: 12.5
click at [377, 34] on div "Manufacturer — Manufacturer Part # FRY-8073540" at bounding box center [236, 17] width 313 height 33
drag, startPoint x: 370, startPoint y: 58, endPoint x: 305, endPoint y: 59, distance: 64.8
click at [305, 34] on div "Manufacturer — Manufacturer Part # FRY-8073540" at bounding box center [236, 17] width 313 height 33
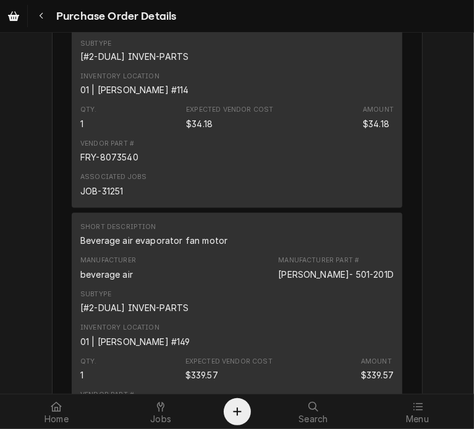
copy div "FRY-8073540"
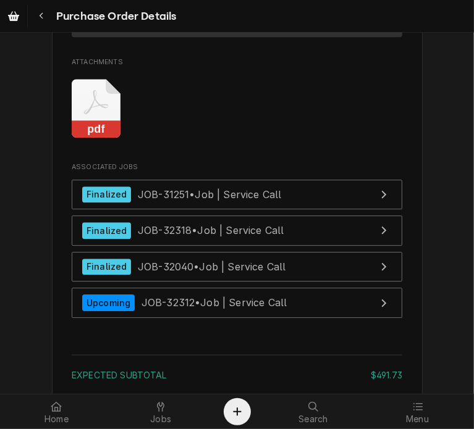
scroll to position [1854, 0]
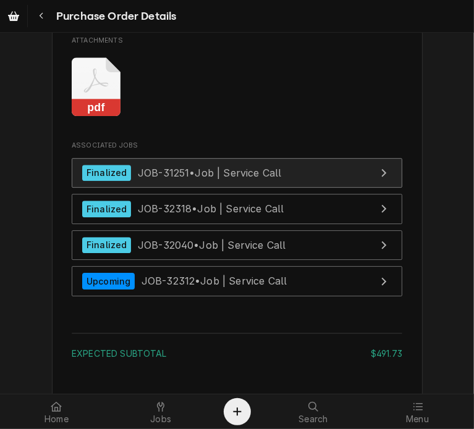
click at [195, 182] on div "Finalized JOB-31251 • Job | Service Call" at bounding box center [181, 173] width 199 height 17
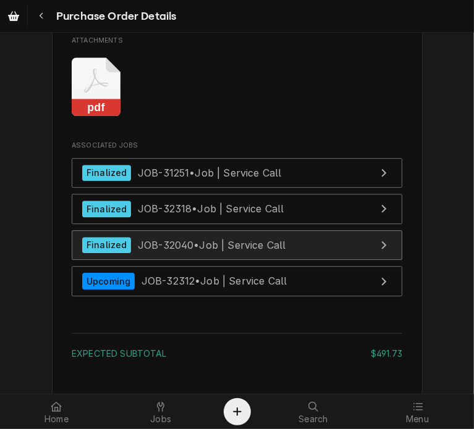
click at [171, 251] on span "JOB-32040 • Job | Service Call" at bounding box center [212, 244] width 148 height 12
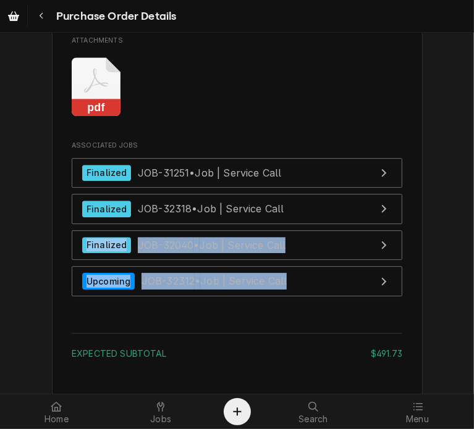
drag, startPoint x: 464, startPoint y: 333, endPoint x: 458, endPoint y: 262, distance: 70.7
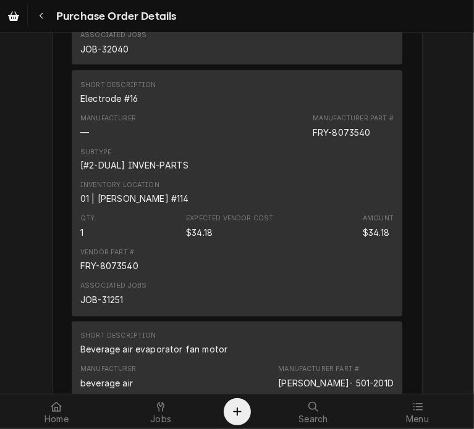
scroll to position [1046, 0]
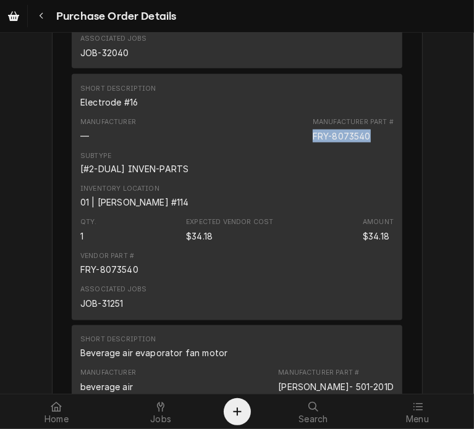
drag, startPoint x: 365, startPoint y: 174, endPoint x: 304, endPoint y: 170, distance: 60.6
click at [304, 146] on div "Manufacturer — Manufacturer Part # FRY-8073540" at bounding box center [236, 129] width 313 height 33
copy div "FRY-8073540"
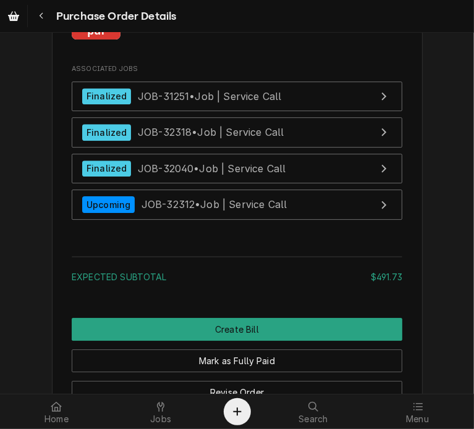
scroll to position [2092, 0]
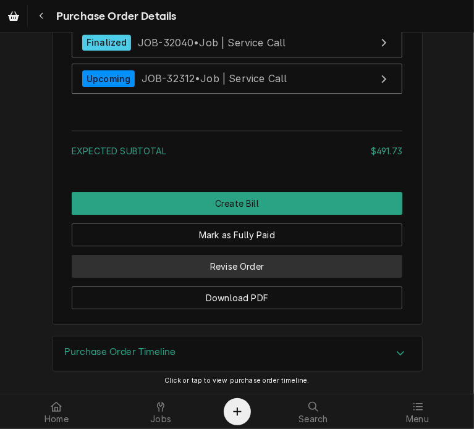
click at [233, 271] on button "Revise Order" at bounding box center [237, 266] width 330 height 23
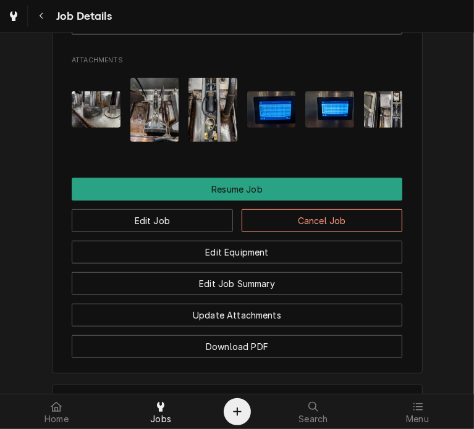
scroll to position [2827, 0]
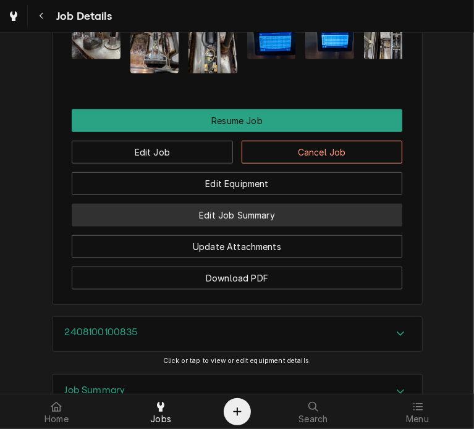
click at [223, 227] on button "Edit Job Summary" at bounding box center [237, 215] width 330 height 23
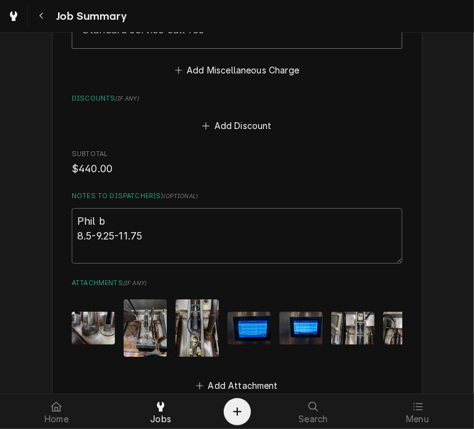
scroll to position [2159, 0]
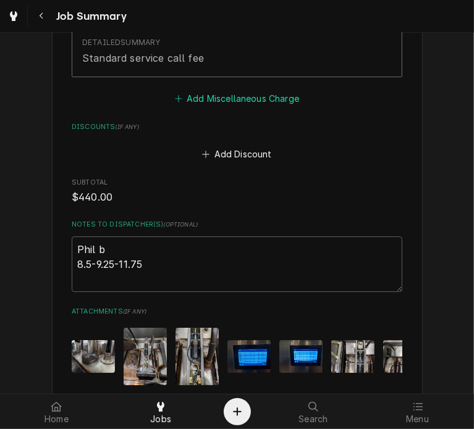
click at [214, 97] on button "Add Miscellaneous Charge" at bounding box center [236, 98] width 128 height 17
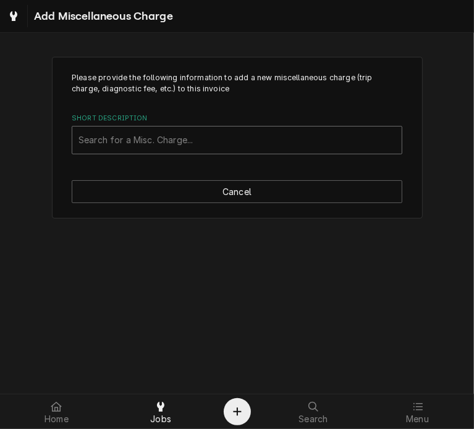
click at [148, 140] on div "Short Description" at bounding box center [236, 140] width 317 height 22
type input "ship"
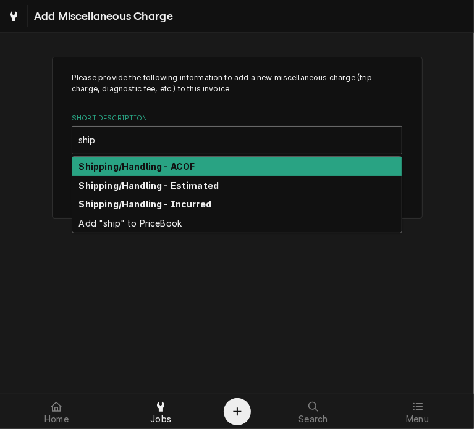
click at [148, 169] on strong "Shipping/Handling - ACOF" at bounding box center [137, 166] width 116 height 10
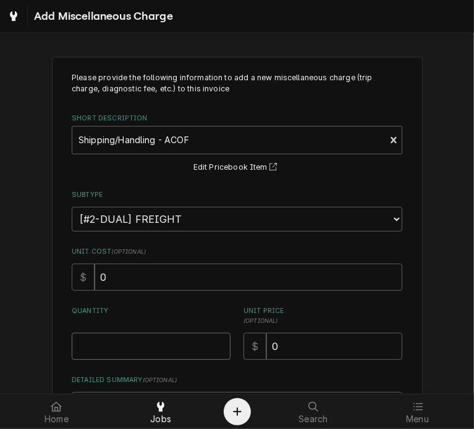
click at [94, 348] on input "Quantity" at bounding box center [151, 346] width 159 height 27
type textarea "x"
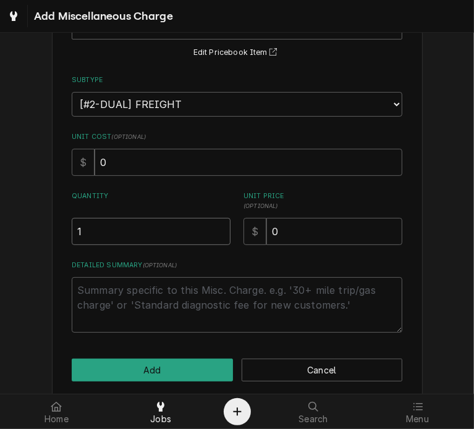
scroll to position [116, 0]
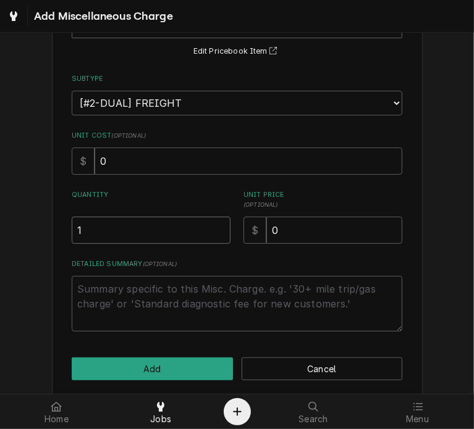
type input "1"
click at [77, 290] on textarea "Detailed Summary ( optional )" at bounding box center [237, 304] width 330 height 56
paste textarea "PO 301314-Parts Town 2106750748 [ partnumbers ] ACOF $ freight"
type textarea "x"
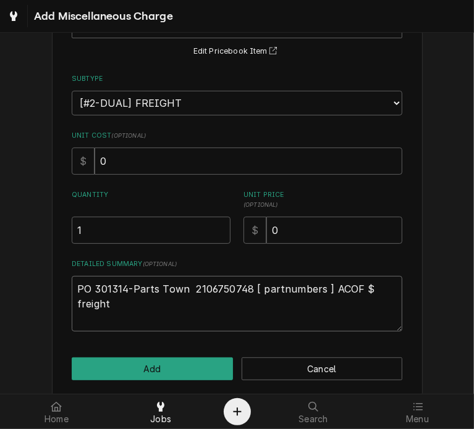
drag, startPoint x: 320, startPoint y: 285, endPoint x: 246, endPoint y: 281, distance: 74.2
click at [246, 281] on textarea "PO 301314-Parts Town 2106750748 [ partnumbers ] ACOF $ freight" at bounding box center [237, 304] width 330 height 56
type textarea "PO 301314-Parts Town 2106750748 [ partnumbers ] ACOF $ freight"
type textarea "x"
type textarea "PO 301314-Parts Town 2106750748 ( ACOF $ freight"
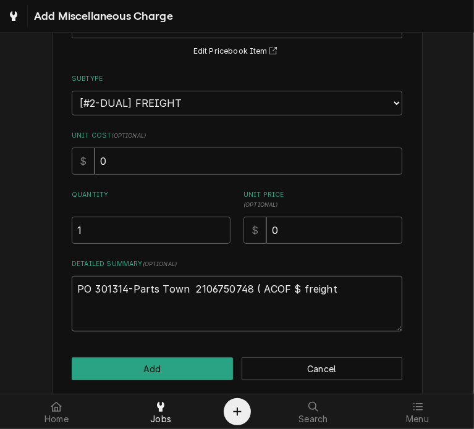
paste textarea "GAR-F888"
type textarea "x"
type textarea "PO 301314-Parts Town 2106750748 (GAR-F888 ACOF $ freight"
type textarea "x"
type textarea "PO 301314-Parts Town 2106750748 (GAR-F888 ACOF $ freight"
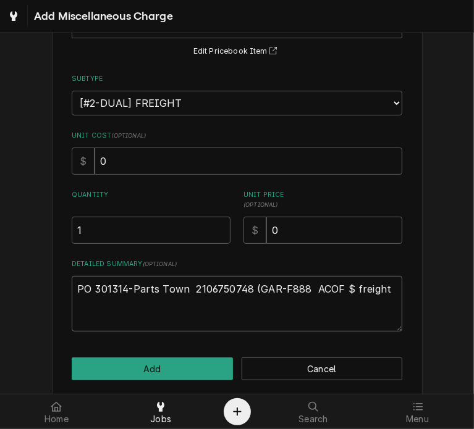
type textarea "x"
type textarea "PO 301314-Parts Town 2106750748 (GAR-F888 x ACOF $ freight"
type textarea "x"
type textarea "PO 301314-Parts Town 2106750748 (GAR-F888 x1 ACOF $ freight"
type textarea "x"
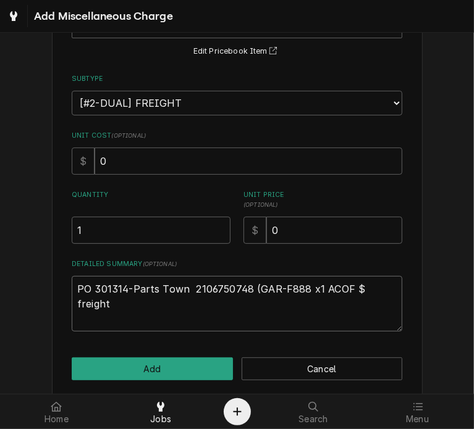
type textarea "PO 301314-Parts Town 2106750748 (GAR-F888 x12 ACOF $ freight"
type textarea "x"
type textarea "PO 301314-Parts Town 2106750748 (GAR-F888 x12) ACOF $ freight"
drag, startPoint x: 101, startPoint y: 298, endPoint x: 44, endPoint y: 304, distance: 56.5
click at [44, 304] on div "Please provide the following information to add a new miscellaneous charge (tri…" at bounding box center [237, 168] width 474 height 477
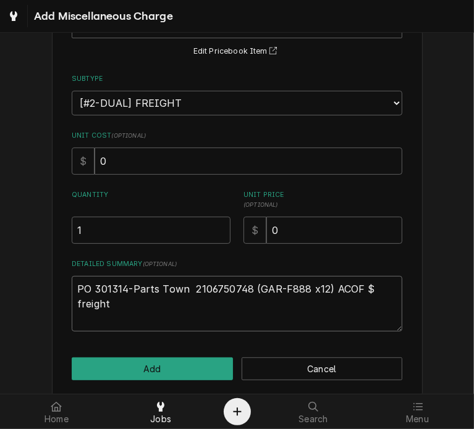
drag, startPoint x: 106, startPoint y: 304, endPoint x: 58, endPoint y: 301, distance: 48.3
click at [58, 301] on div "Please provide the following information to add a new miscellaneous charge (tri…" at bounding box center [237, 169] width 370 height 456
type textarea "x"
type textarea "PO 301314-Parts Town 2106750748 (GAR-F888 x12) ACOF $ 2"
type textarea "x"
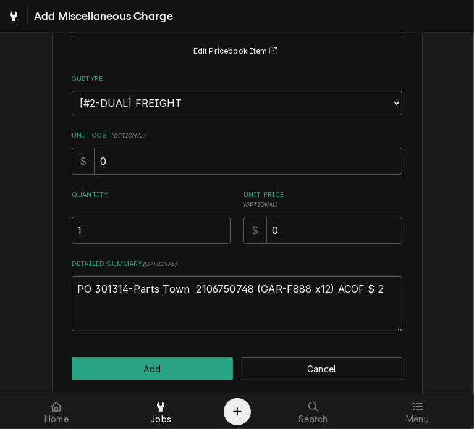
type textarea "PO 301314-Parts Town 2106750748 (GAR-F888 x12) ACOF $ 23"
type textarea "x"
type textarea "PO 301314-Parts Town 2106750748 (GAR-F888 x12) ACOF $ 23."
type textarea "x"
type textarea "PO 301314-Parts Town 2106750748 (GAR-F888 x12) ACOF $ 23.3"
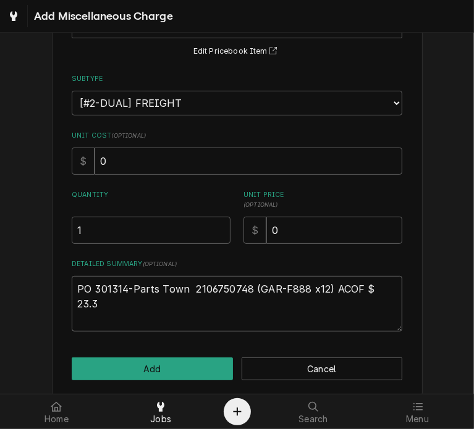
type textarea "x"
type textarea "PO 301314-Parts Town 2106750748 (GAR-F888 x12) ACOF $ 23.35"
type textarea "x"
type textarea "PO 301314-Parts Town 2106750748 (GAR-F888 x12) ACOF $ 23.35"
type textarea "x"
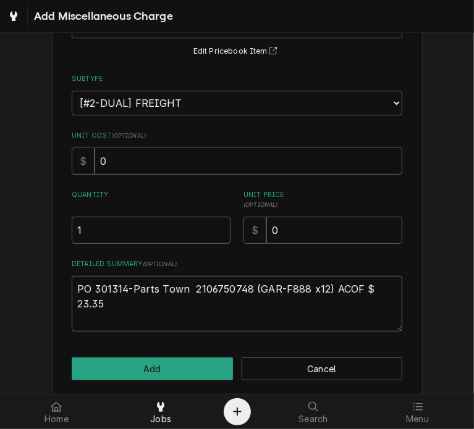
type textarea "PO 301314-Parts Town 2106750748 (GAR-F888 x12) ACOF $ 23.35 d"
type textarea "x"
type textarea "PO 301314-Parts Town 2106750748 (GAR-F888 x12) ACOF $ 23.35 dw"
type textarea "x"
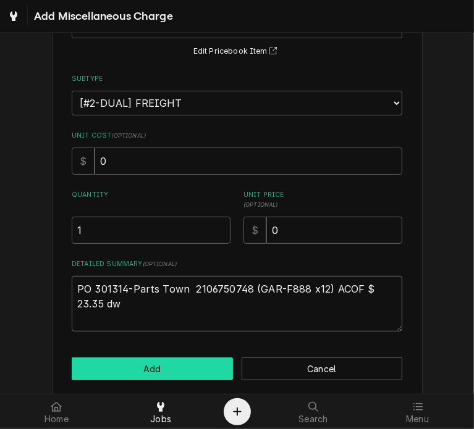
type textarea "PO 301314-Parts Town 2106750748 (GAR-F888 x12) ACOF $ 23.35 dw"
click at [173, 369] on button "Add" at bounding box center [152, 369] width 161 height 23
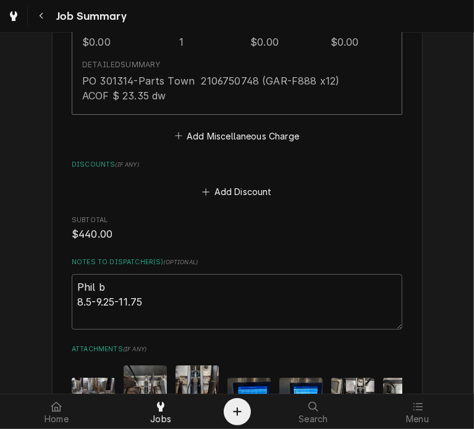
scroll to position [2574, 0]
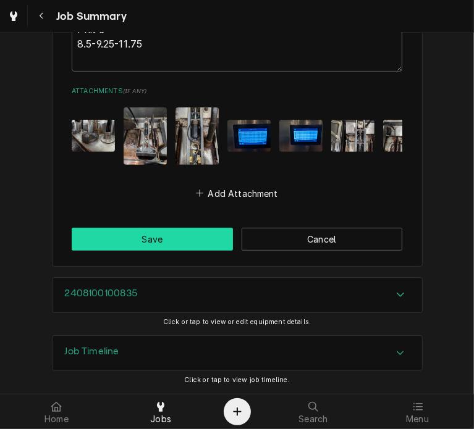
click at [151, 241] on button "Save" at bounding box center [152, 239] width 161 height 23
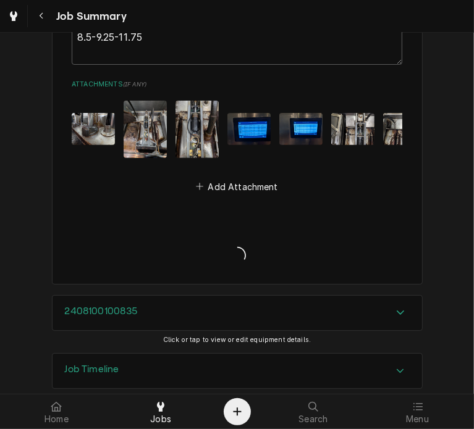
type textarea "x"
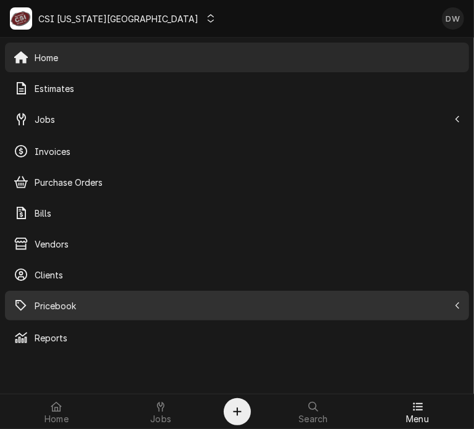
click at [38, 299] on span "Pricebook" at bounding box center [242, 305] width 414 height 13
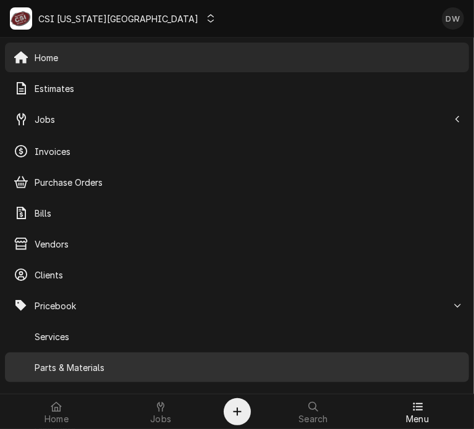
click at [64, 364] on span "Parts & Materials" at bounding box center [247, 367] width 425 height 13
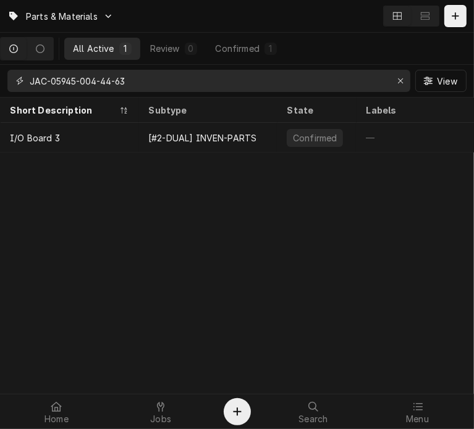
drag, startPoint x: 156, startPoint y: 81, endPoint x: -54, endPoint y: 86, distance: 210.0
click at [0, 86] on html "Parts & Materials All Active 1 Review 0 Confirmed 1 JAC-05945-004-44-63 View Sh…" at bounding box center [237, 214] width 474 height 429
paste input "GAR-F888"
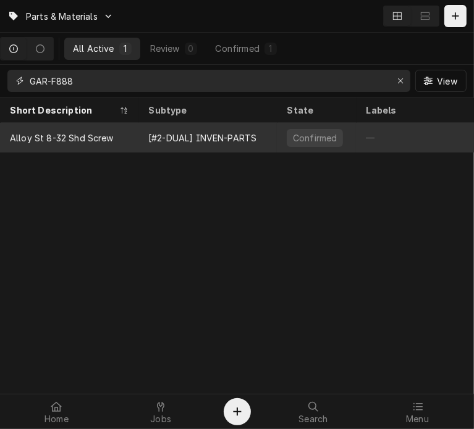
type input "GAR-F888"
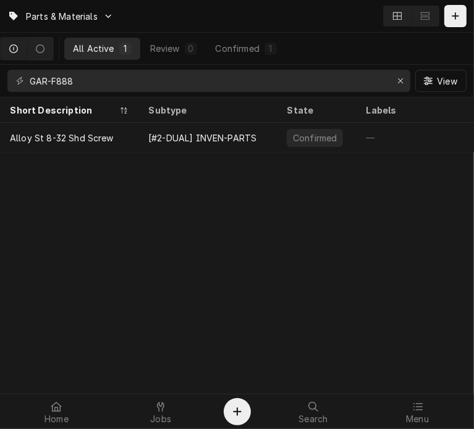
drag, startPoint x: 65, startPoint y: 149, endPoint x: 198, endPoint y: 156, distance: 132.9
click at [198, 153] on table "Short Description Subtype State Labels Cost Price MFG MFG Part # Stock Levels L…" at bounding box center [237, 125] width 474 height 55
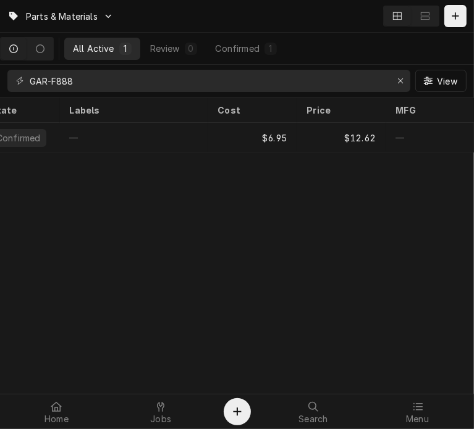
scroll to position [0, 308]
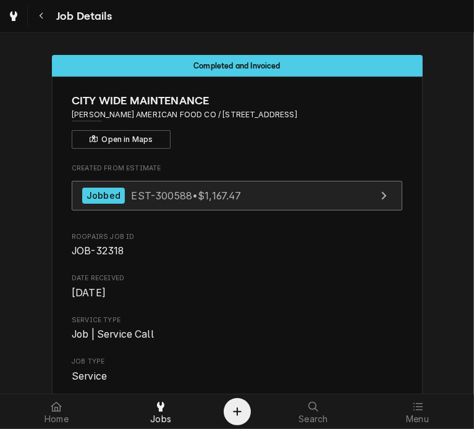
click at [109, 188] on div "Jobbed" at bounding box center [103, 196] width 43 height 17
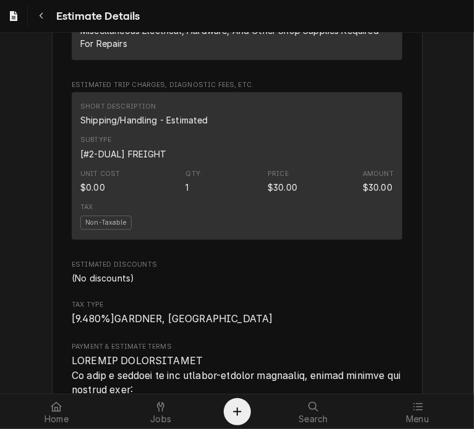
scroll to position [1642, 0]
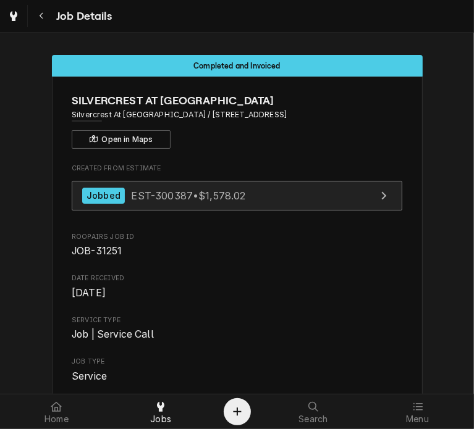
click at [151, 199] on span "EST-300387 • $1,578.02" at bounding box center [188, 195] width 114 height 12
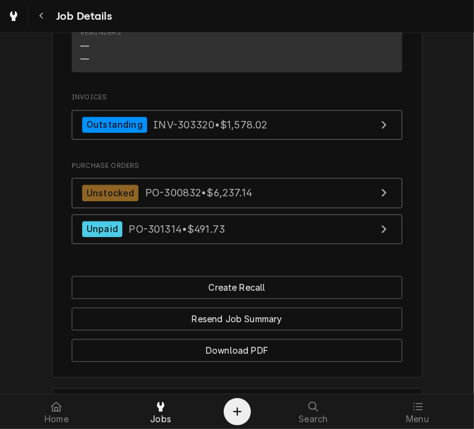
scroll to position [1453, 0]
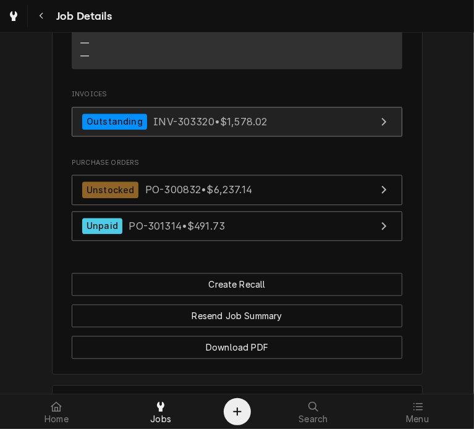
click at [126, 130] on div "Outstanding" at bounding box center [114, 122] width 65 height 17
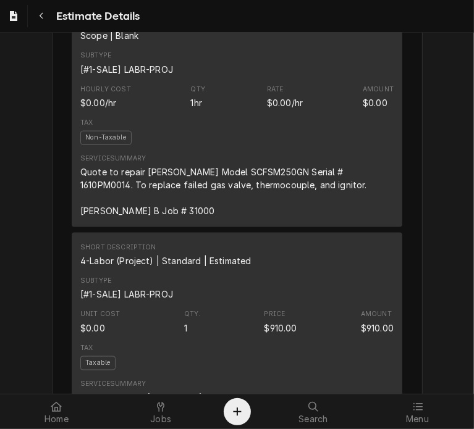
scroll to position [790, 0]
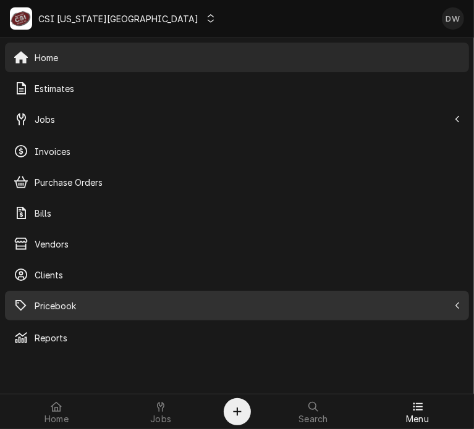
click at [61, 299] on span "Pricebook" at bounding box center [242, 305] width 414 height 13
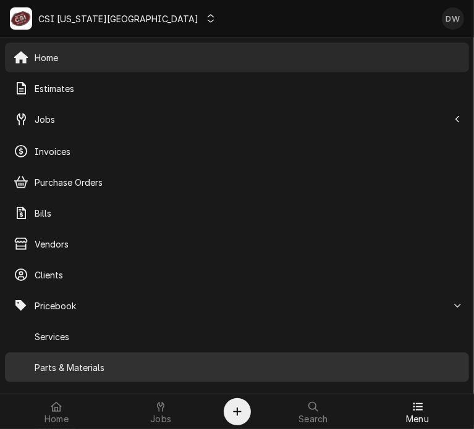
click at [39, 370] on span "Parts & Materials" at bounding box center [247, 367] width 425 height 13
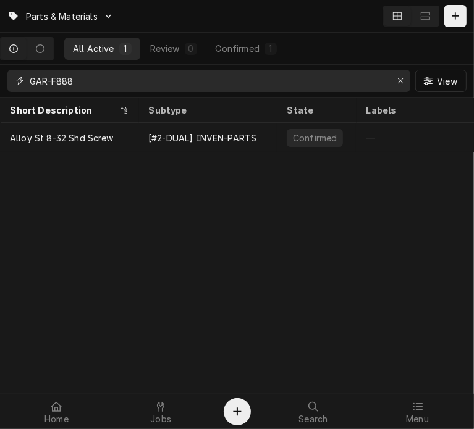
drag, startPoint x: 92, startPoint y: 80, endPoint x: -9, endPoint y: 88, distance: 101.6
click at [0, 88] on html "Parts & Materials All Active 1 Review 0 Confirmed 1 GAR-F888 View Short Descrip…" at bounding box center [237, 214] width 474 height 429
paste input "FRY-8073540"
type input "FRY-8073540"
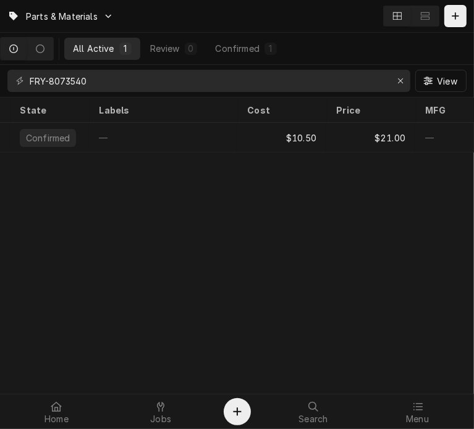
scroll to position [0, 267]
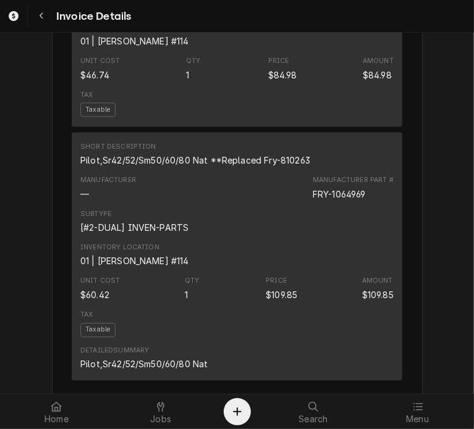
scroll to position [1618, 0]
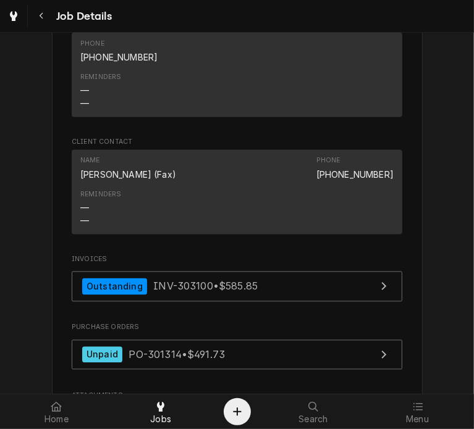
scroll to position [1242, 0]
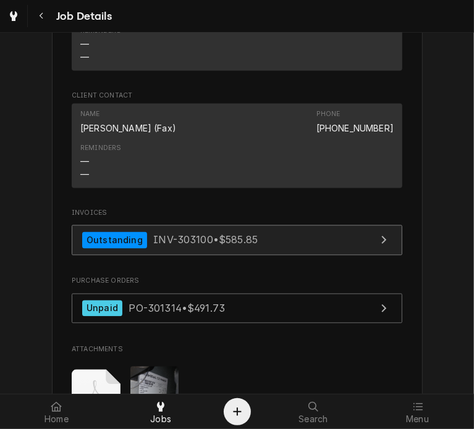
click at [127, 232] on div "Outstanding" at bounding box center [114, 240] width 65 height 17
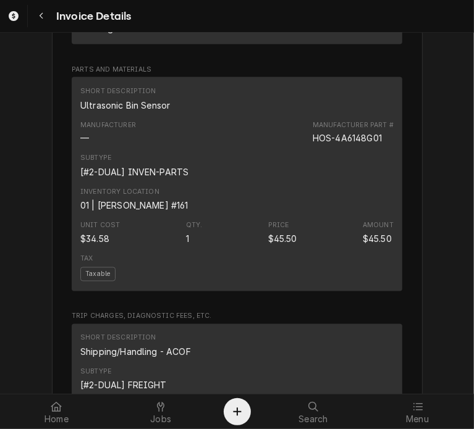
scroll to position [1087, 0]
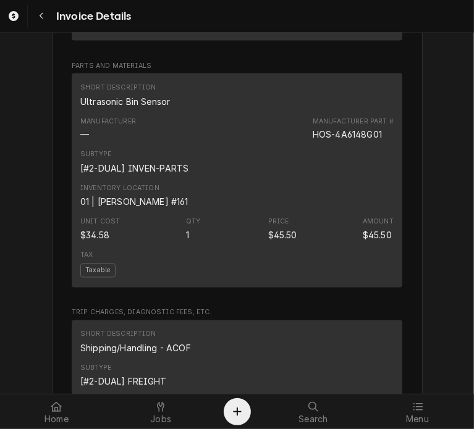
drag, startPoint x: 473, startPoint y: 232, endPoint x: 228, endPoint y: 153, distance: 257.2
click at [228, 146] on div "Manufacturer — Manufacturer Part # HOS-4A6148G01" at bounding box center [236, 128] width 313 height 33
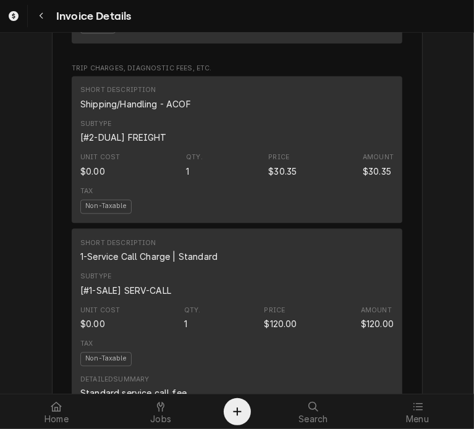
scroll to position [1318, 0]
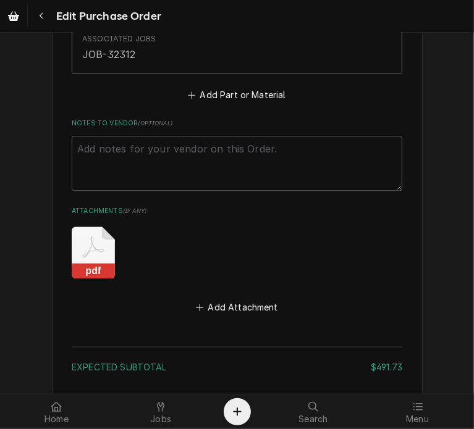
scroll to position [1764, 0]
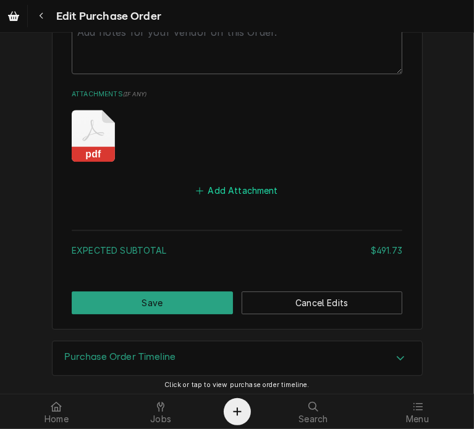
click at [235, 182] on button "Add Attachment" at bounding box center [237, 190] width 86 height 17
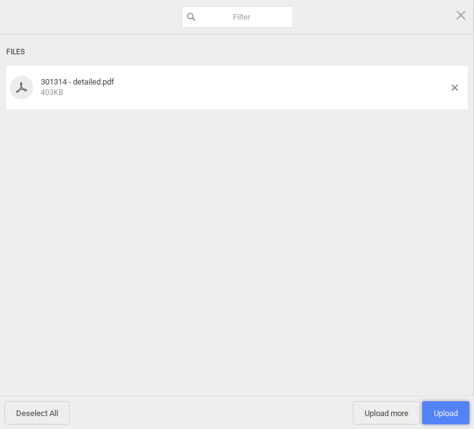
click at [447, 415] on span "Upload 1" at bounding box center [445, 413] width 24 height 9
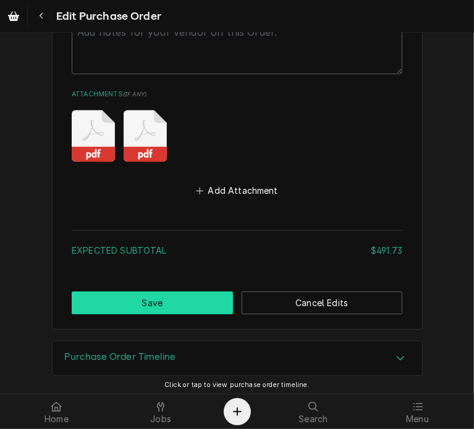
click at [158, 303] on button "Save" at bounding box center [152, 302] width 161 height 23
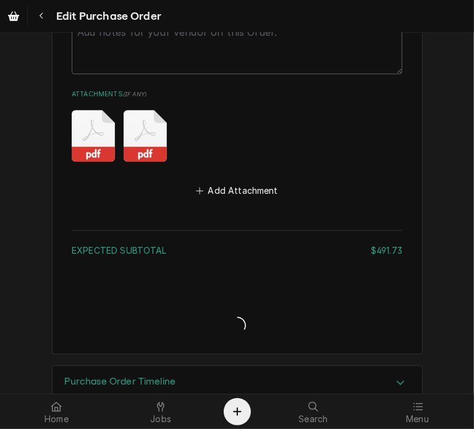
type textarea "x"
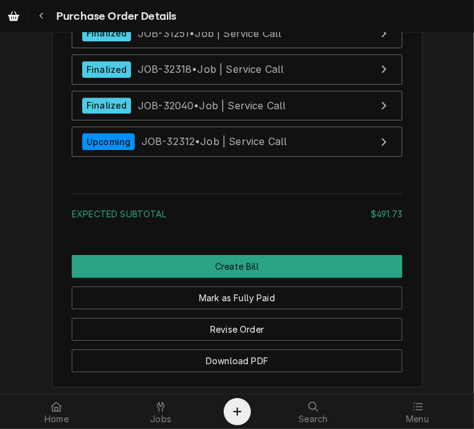
scroll to position [1996, 0]
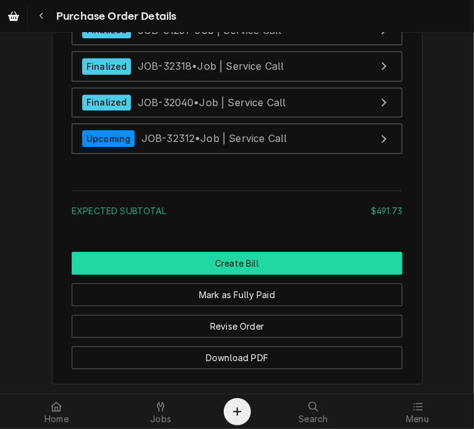
click at [269, 275] on button "Create Bill" at bounding box center [237, 263] width 330 height 23
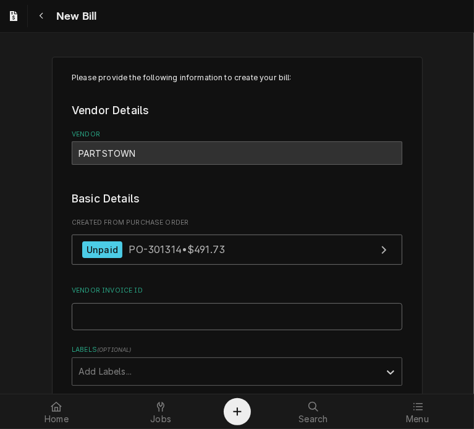
click at [79, 313] on input "Vendor Invoice ID" at bounding box center [237, 316] width 330 height 27
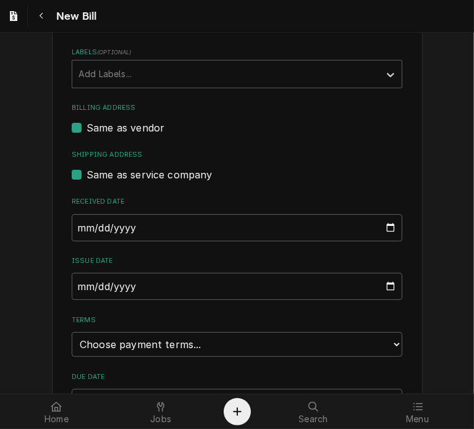
scroll to position [301, 0]
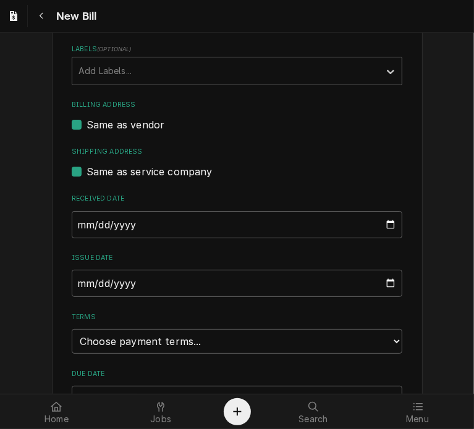
type input "2106750748"
click at [72, 224] on input "[DATE]" at bounding box center [237, 224] width 330 height 27
type input "[DATE]"
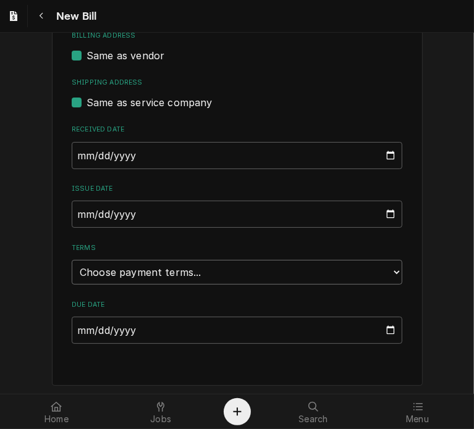
click at [270, 269] on select "Choose payment terms... Same Day Net 7 Net 14 Net 21 Net 30 Net 45 Net 60 Net 90" at bounding box center [237, 272] width 330 height 25
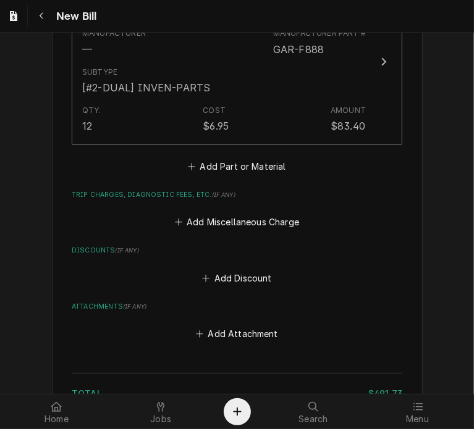
scroll to position [1385, 0]
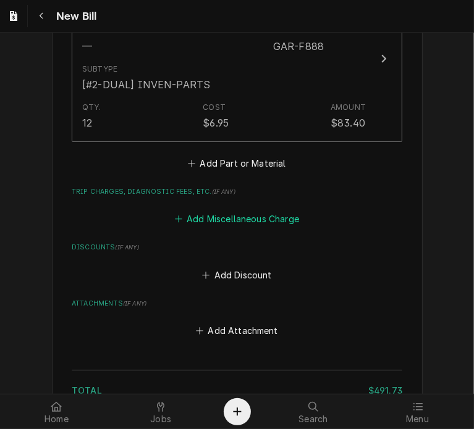
click at [203, 217] on button "Add Miscellaneous Charge" at bounding box center [236, 219] width 128 height 17
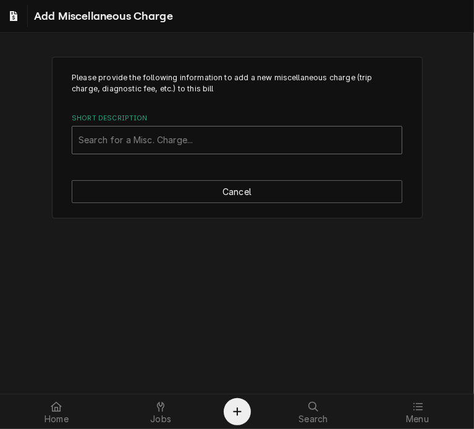
click at [111, 132] on div "Short Description" at bounding box center [236, 140] width 317 height 22
type input "ship"
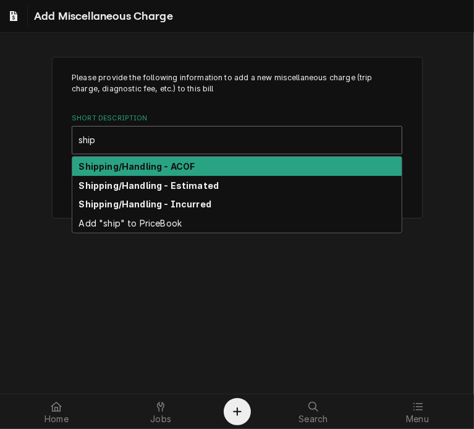
click at [118, 161] on strong "Shipping/Handling - ACOF" at bounding box center [137, 166] width 116 height 10
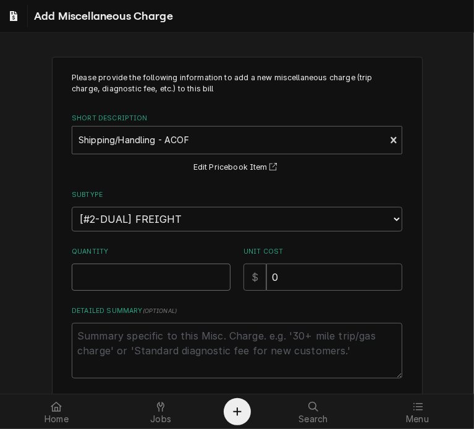
click at [117, 270] on input "Quantity" at bounding box center [151, 277] width 159 height 27
type textarea "x"
type input "1"
drag, startPoint x: 278, startPoint y: 278, endPoint x: 230, endPoint y: 281, distance: 48.2
click at [230, 281] on div "Quantity 1 Unit Cost $ 0" at bounding box center [237, 269] width 330 height 44
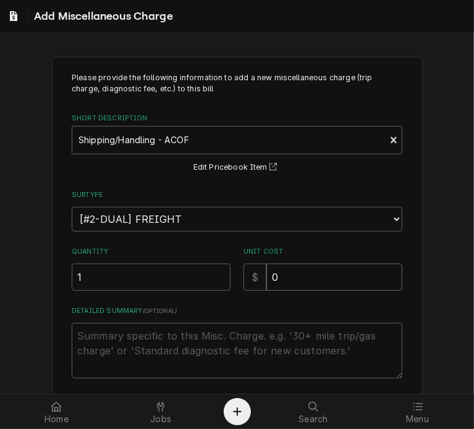
type textarea "x"
type input "2"
type textarea "x"
type input "23"
type textarea "x"
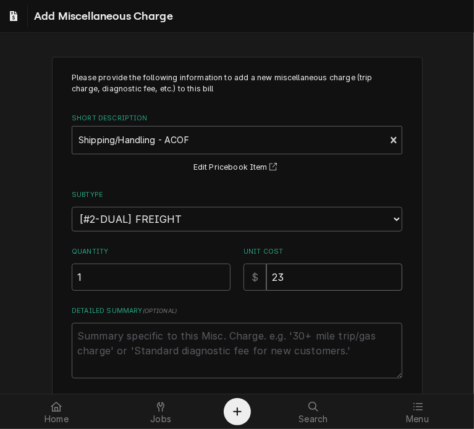
type input "23.3"
type textarea "x"
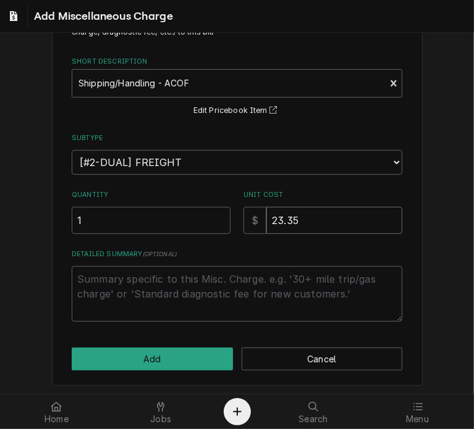
scroll to position [57, 0]
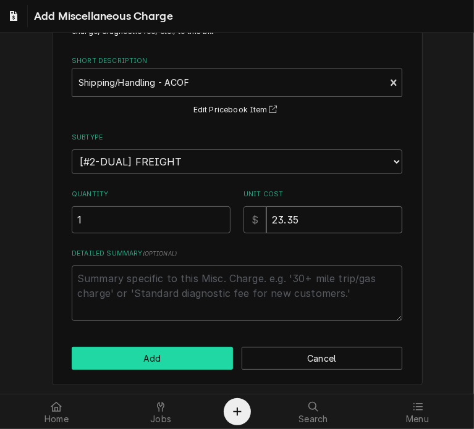
type input "23.35"
click at [160, 353] on button "Add" at bounding box center [152, 358] width 161 height 23
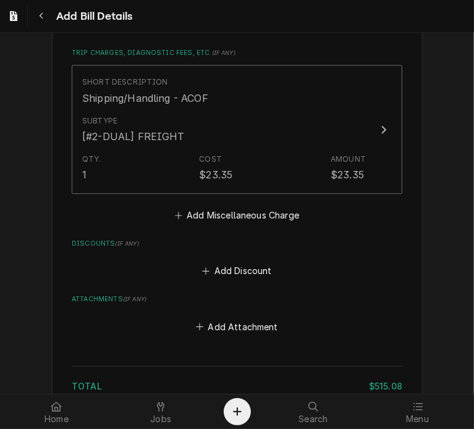
scroll to position [1634, 0]
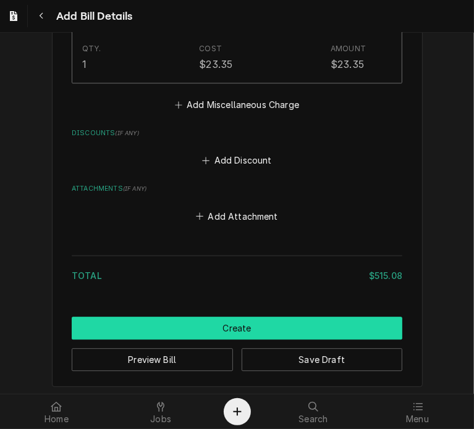
click at [255, 323] on button "Create" at bounding box center [237, 328] width 330 height 23
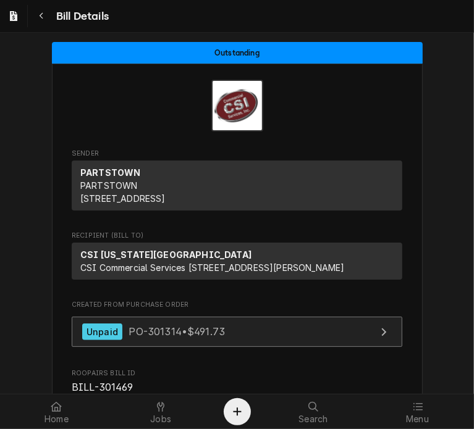
click at [189, 340] on div "Unpaid PO-301314 • $491.73" at bounding box center [153, 332] width 143 height 17
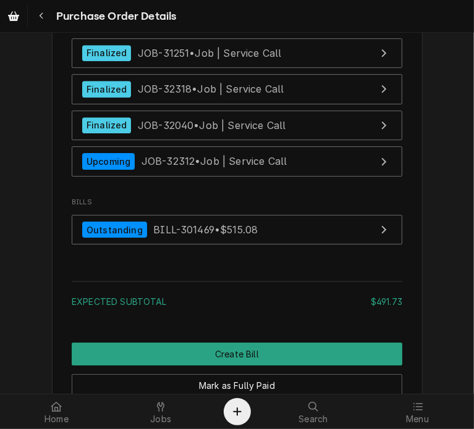
scroll to position [2160, 0]
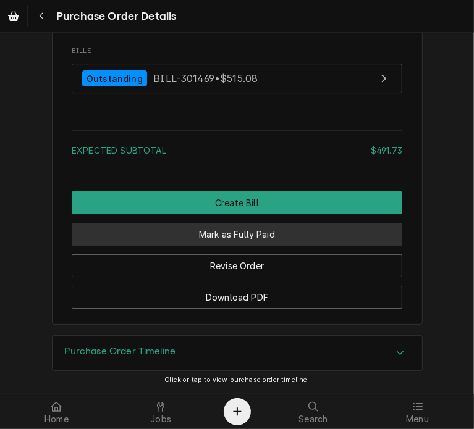
click at [236, 235] on button "Mark as Fully Paid" at bounding box center [237, 234] width 330 height 23
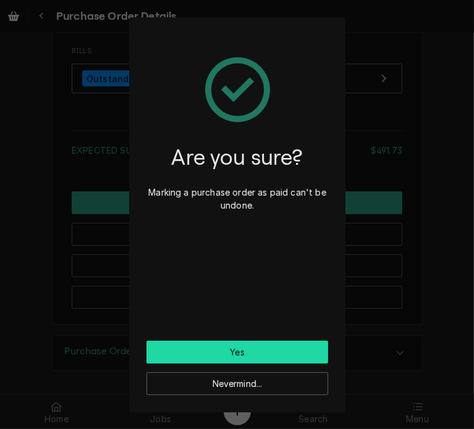
click at [232, 348] on button "Yes" at bounding box center [237, 352] width 182 height 23
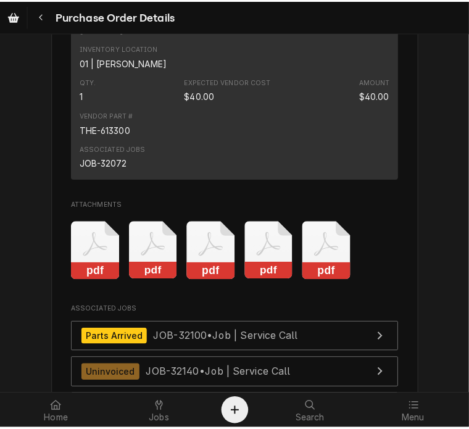
scroll to position [3071, 0]
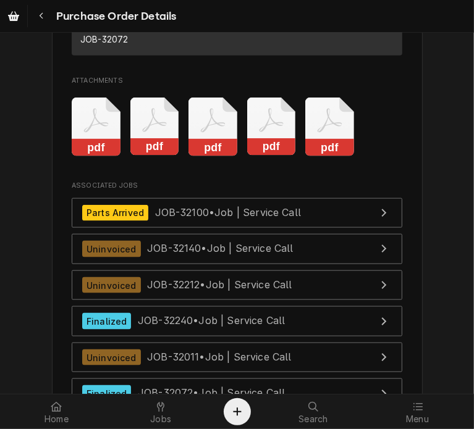
click at [308, 156] on rect "Attachments" at bounding box center [329, 147] width 49 height 17
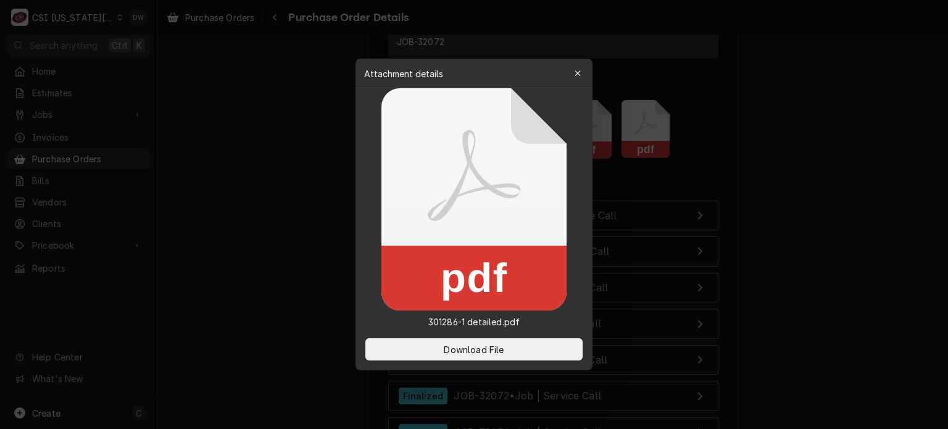
click at [473, 172] on div at bounding box center [474, 214] width 948 height 429
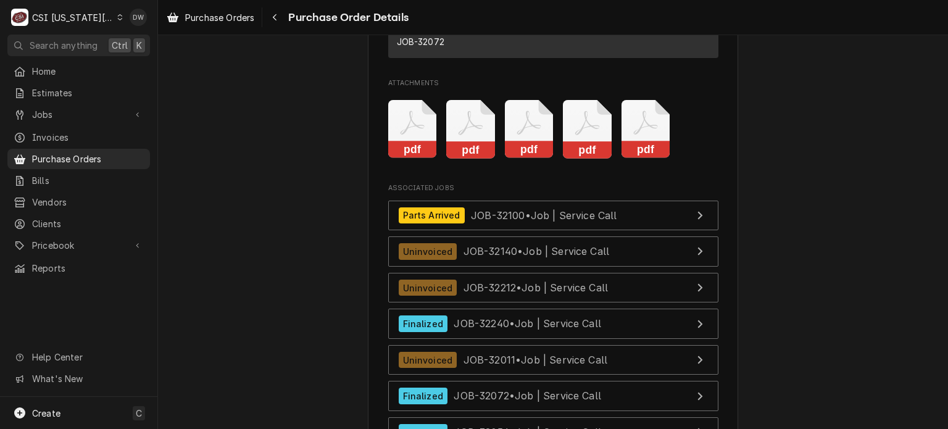
click at [473, 159] on rect "Attachments" at bounding box center [587, 149] width 49 height 17
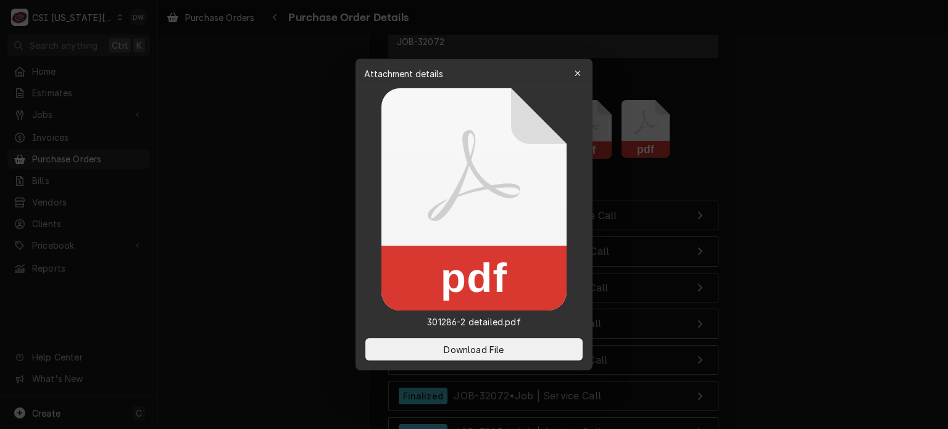
click at [257, 266] on div at bounding box center [474, 214] width 948 height 429
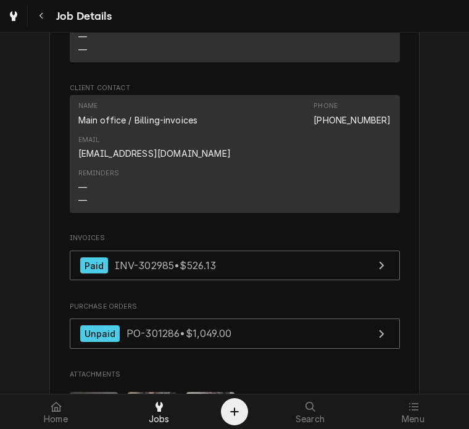
scroll to position [1197, 0]
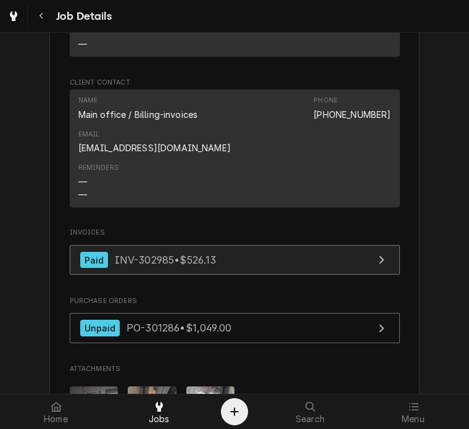
click at [115, 254] on span "INV-302985 • $526.13" at bounding box center [166, 260] width 102 height 12
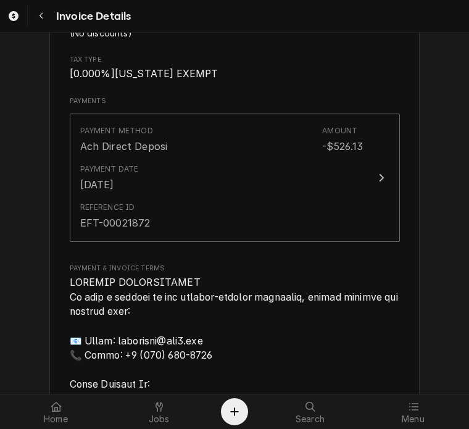
scroll to position [1774, 0]
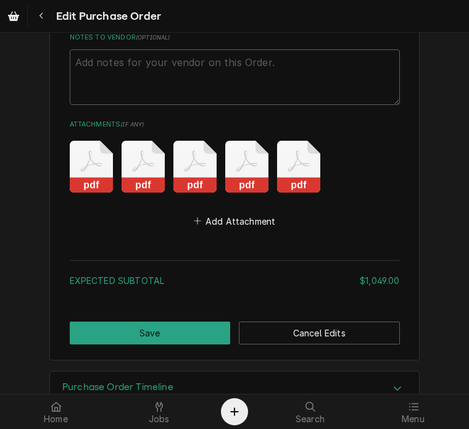
scroll to position [3206, 0]
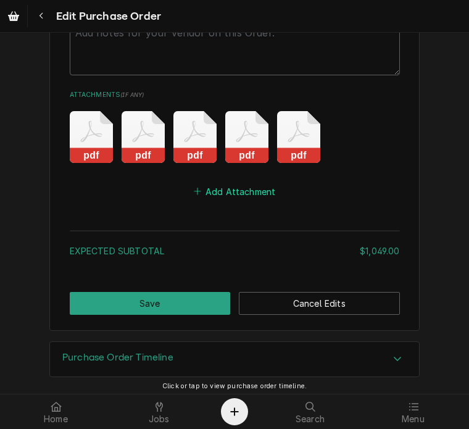
click at [226, 183] on button "Add Attachment" at bounding box center [234, 191] width 86 height 17
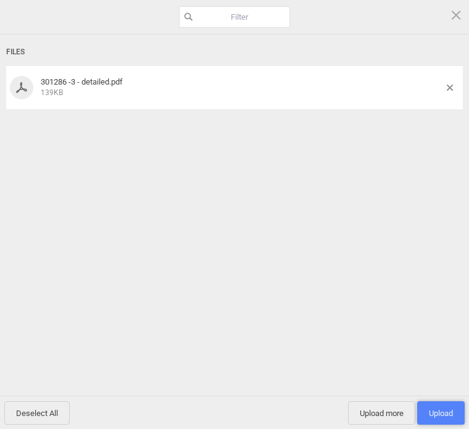
click at [442, 407] on span "Upload 1" at bounding box center [441, 412] width 48 height 23
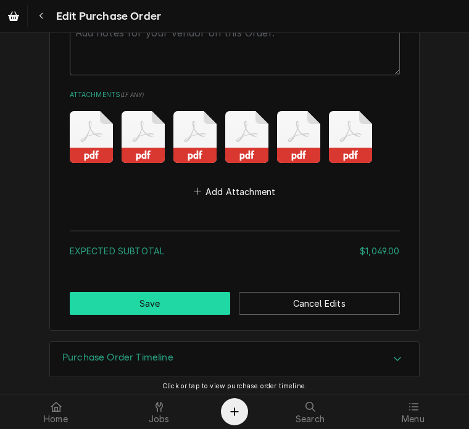
click at [131, 306] on button "Save" at bounding box center [150, 303] width 161 height 23
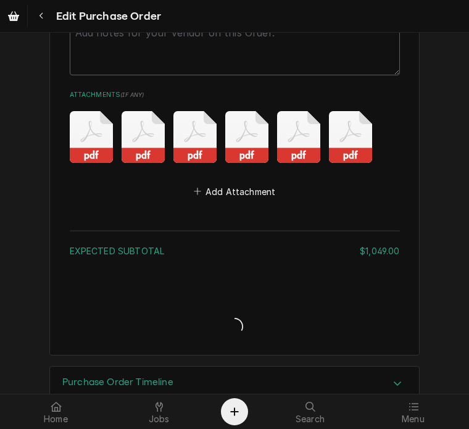
type textarea "x"
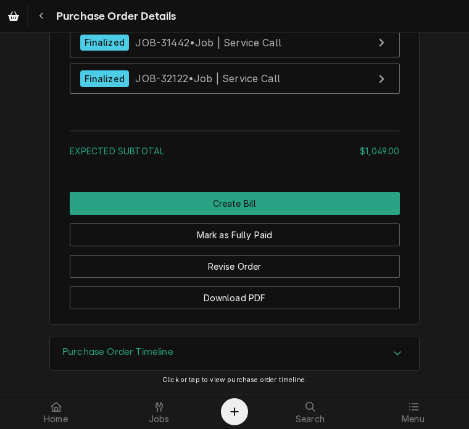
scroll to position [3539, 0]
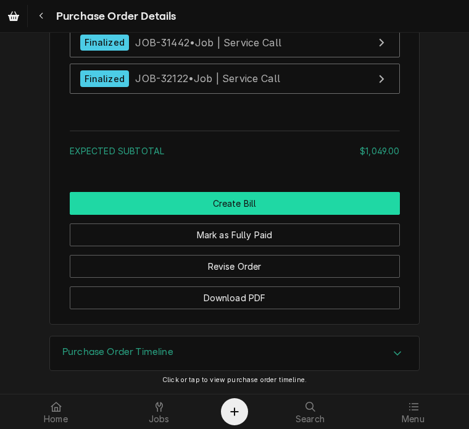
click at [219, 208] on button "Create Bill" at bounding box center [235, 203] width 330 height 23
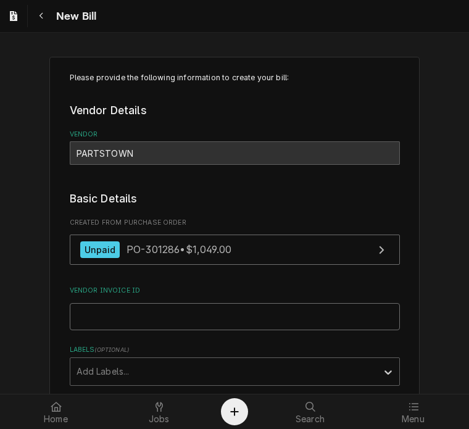
click at [80, 318] on input "Vendor Invoice ID" at bounding box center [235, 316] width 330 height 27
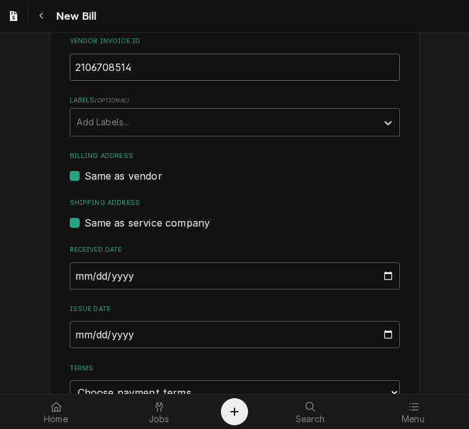
scroll to position [252, 0]
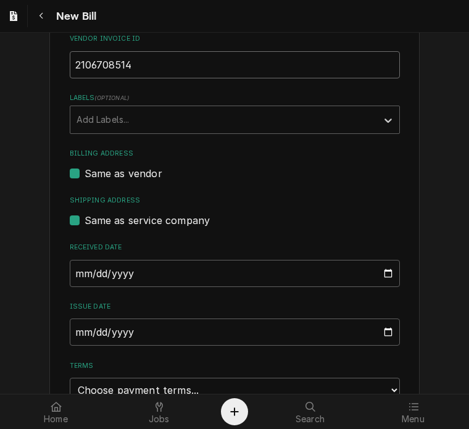
type input "2106708514"
click at [73, 335] on input "[DATE]" at bounding box center [235, 332] width 330 height 27
type input "[DATE]"
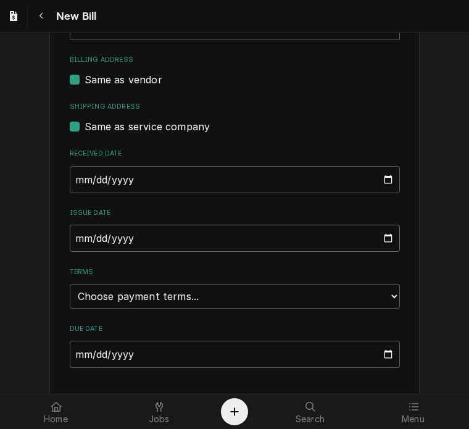
scroll to position [348, 0]
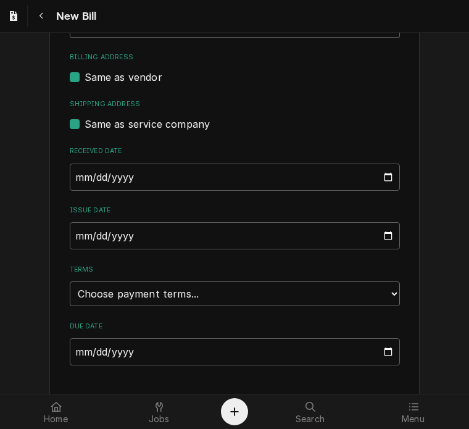
click at [111, 295] on select "Choose payment terms... Same Day Net 7 Net 14 Net 21 Net 30 Net 45 Net 60 Net 90" at bounding box center [235, 294] width 330 height 25
drag, startPoint x: 466, startPoint y: 117, endPoint x: 437, endPoint y: 85, distance: 43.3
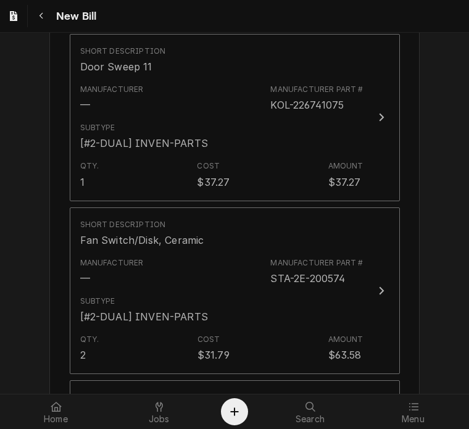
scroll to position [810, 0]
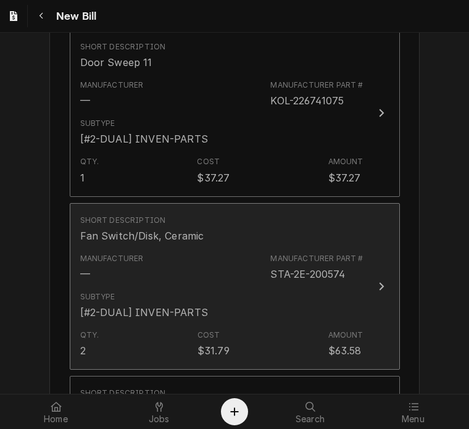
click at [379, 286] on icon "Update Line Item" at bounding box center [381, 287] width 5 height 8
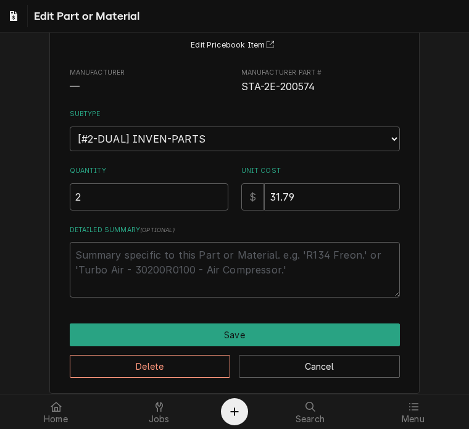
scroll to position [119, 0]
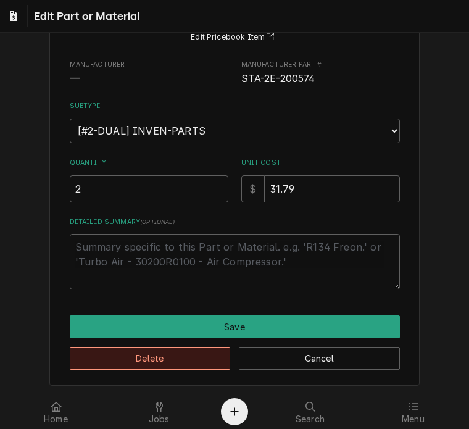
click at [146, 362] on button "Delete" at bounding box center [150, 358] width 161 height 23
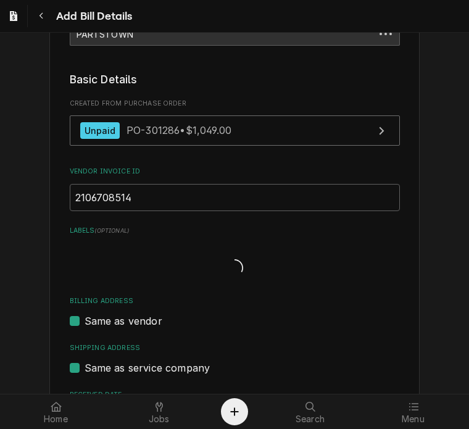
scroll to position [795, 0]
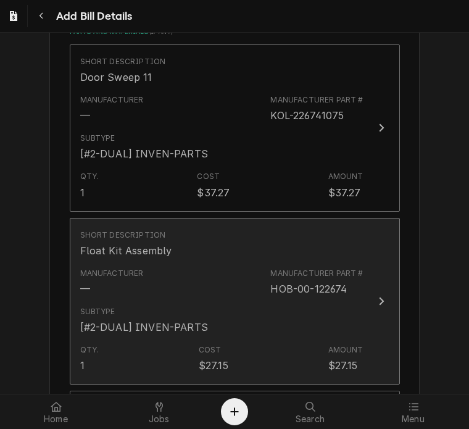
click at [373, 290] on button "Short Description Float Kit Assembly Manufacturer — Manufacturer Part # HOB-00-…" at bounding box center [235, 301] width 330 height 167
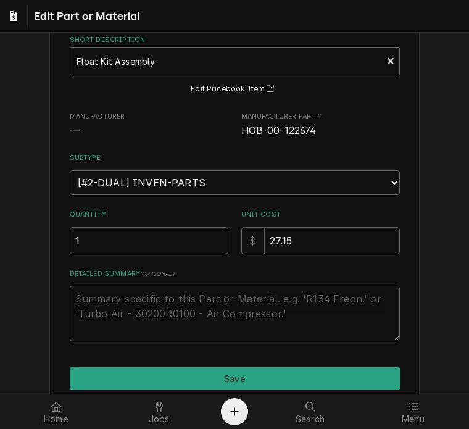
scroll to position [119, 0]
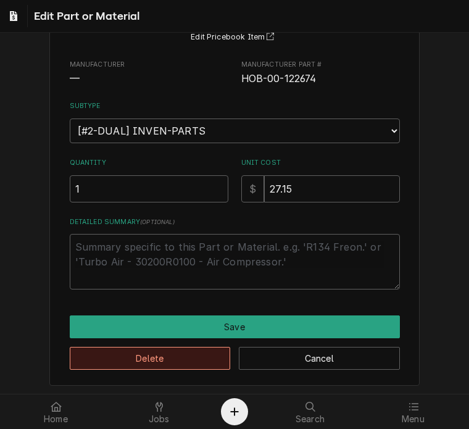
click at [151, 358] on button "Delete" at bounding box center [150, 358] width 161 height 23
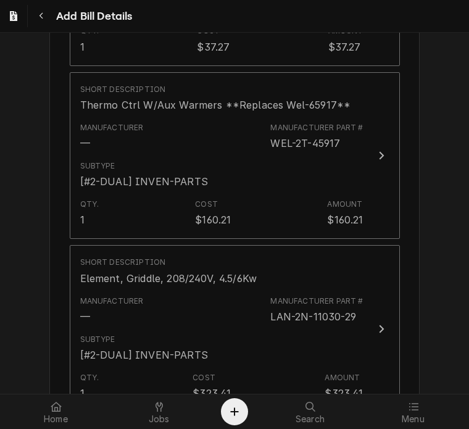
scroll to position [934, 0]
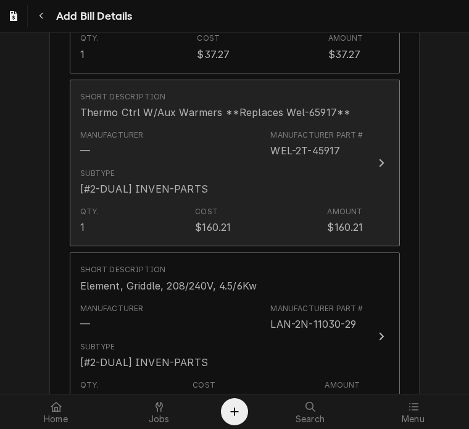
click at [383, 160] on div "Update Line Item" at bounding box center [382, 163] width 16 height 15
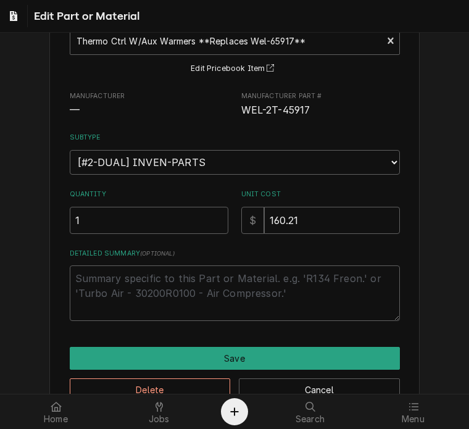
scroll to position [92, 0]
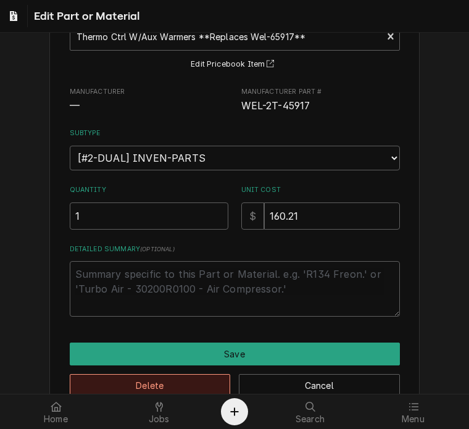
click at [170, 375] on button "Delete" at bounding box center [150, 385] width 161 height 23
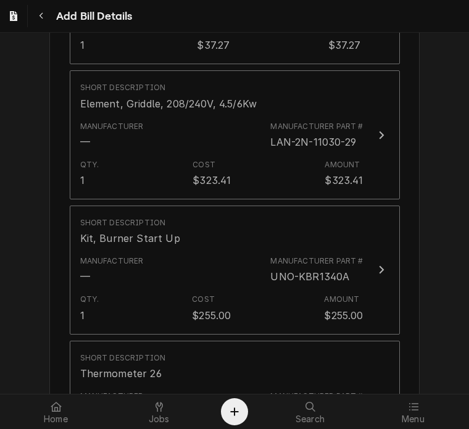
scroll to position [957, 0]
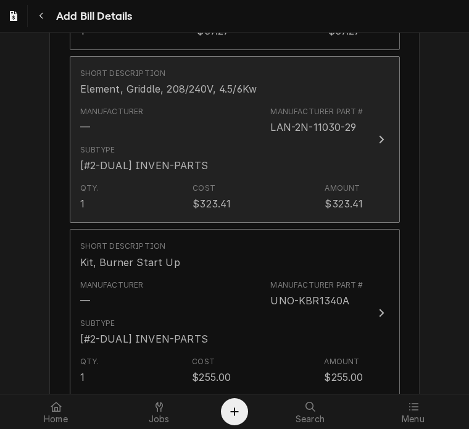
click at [378, 137] on icon "Update Line Item" at bounding box center [381, 140] width 6 height 10
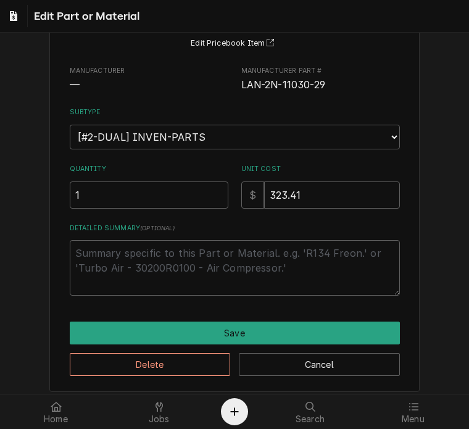
scroll to position [119, 0]
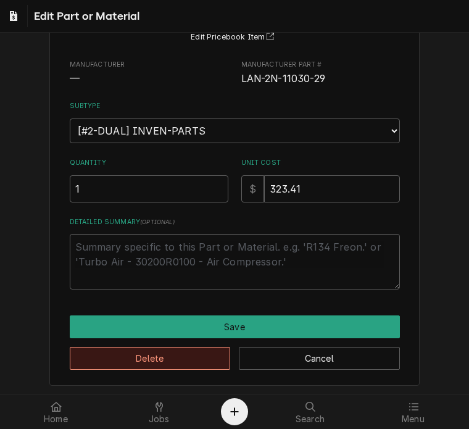
click at [168, 351] on button "Delete" at bounding box center [150, 358] width 161 height 23
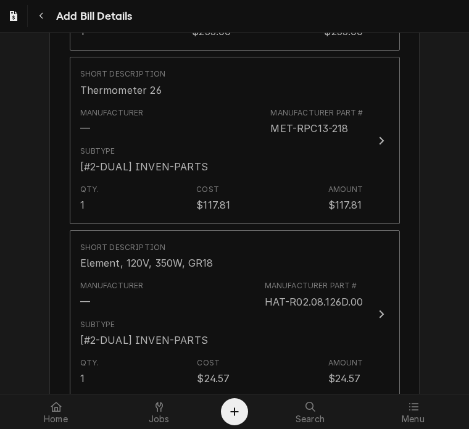
scroll to position [1073, 0]
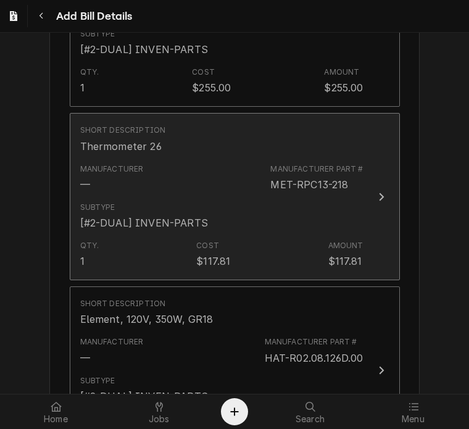
click at [374, 193] on div "Update Line Item" at bounding box center [382, 197] width 16 height 15
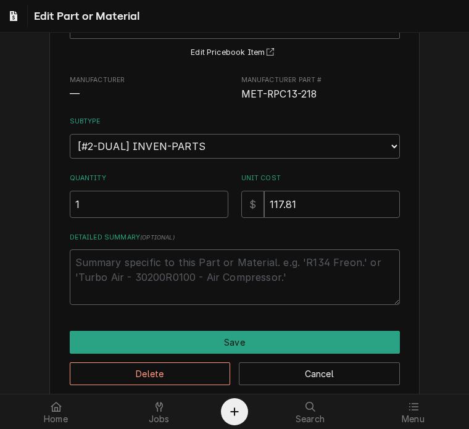
scroll to position [119, 0]
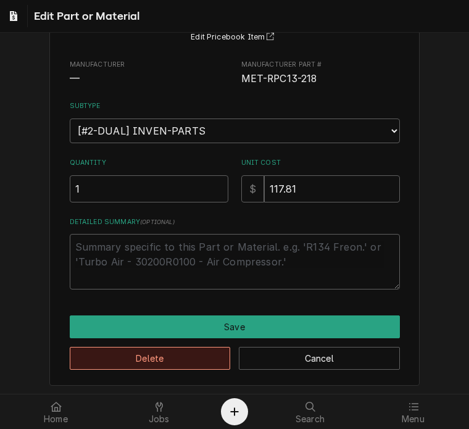
click at [129, 358] on button "Delete" at bounding box center [150, 358] width 161 height 23
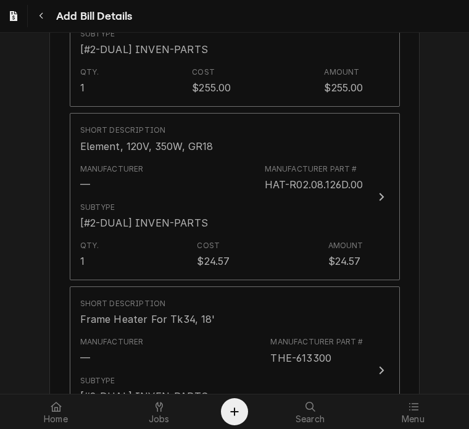
scroll to position [1135, 0]
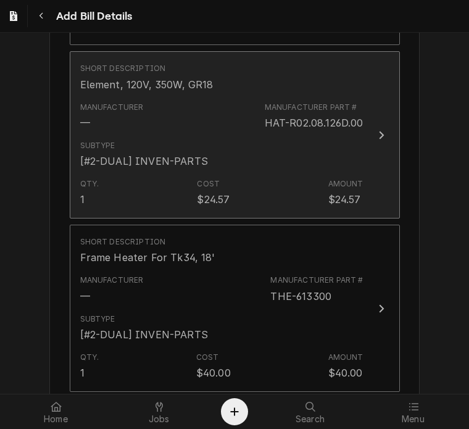
click at [378, 132] on icon "Update Line Item" at bounding box center [381, 135] width 6 height 10
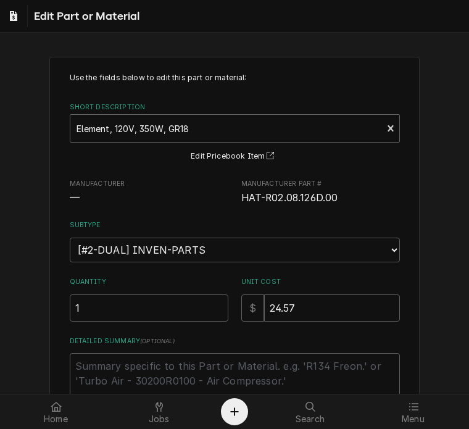
scroll to position [119, 0]
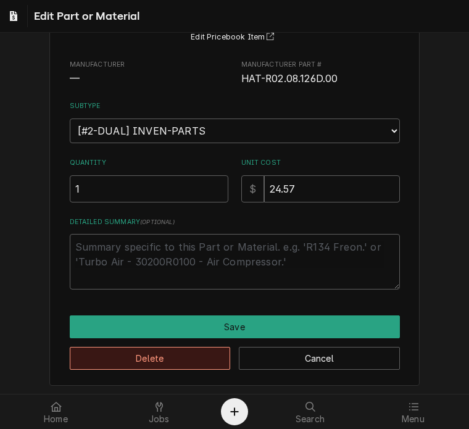
click at [158, 354] on button "Delete" at bounding box center [150, 358] width 161 height 23
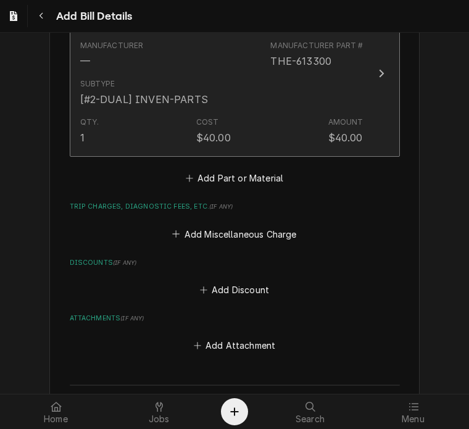
click at [378, 69] on icon "Update Line Item" at bounding box center [381, 74] width 6 height 10
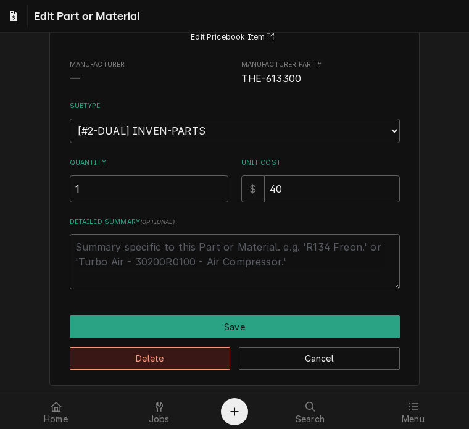
click at [168, 353] on button "Delete" at bounding box center [150, 358] width 161 height 23
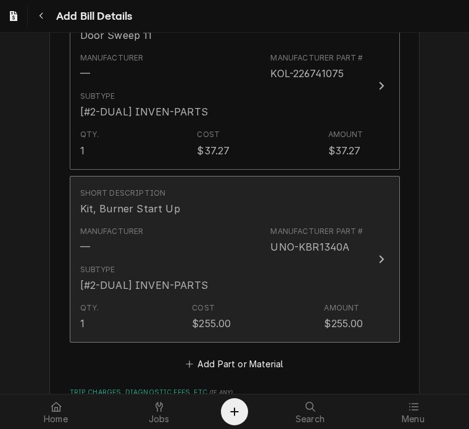
click at [374, 255] on div "Update Line Item" at bounding box center [382, 259] width 16 height 15
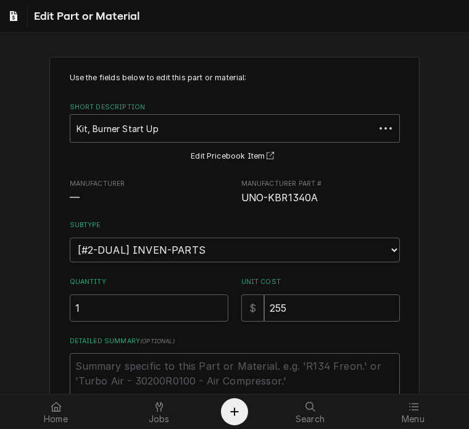
type textarea "x"
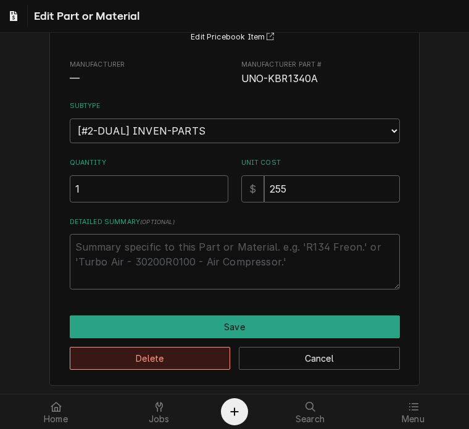
click at [124, 361] on button "Delete" at bounding box center [150, 358] width 161 height 23
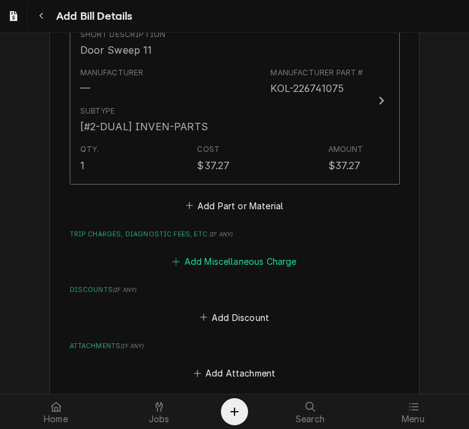
drag, startPoint x: 212, startPoint y: 249, endPoint x: 212, endPoint y: 256, distance: 6.8
click at [212, 256] on button "Add Miscellaneous Charge" at bounding box center [234, 261] width 128 height 17
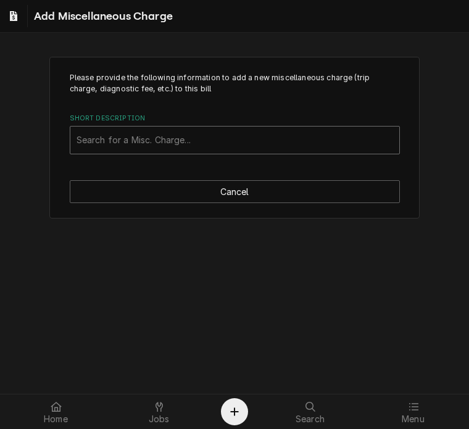
drag, startPoint x: 141, startPoint y: 140, endPoint x: 123, endPoint y: 133, distance: 19.4
click at [123, 133] on div "Short Description" at bounding box center [235, 140] width 317 height 22
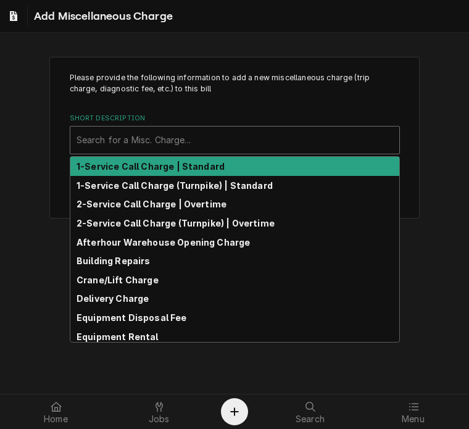
click at [123, 133] on div "Short Description" at bounding box center [235, 140] width 317 height 22
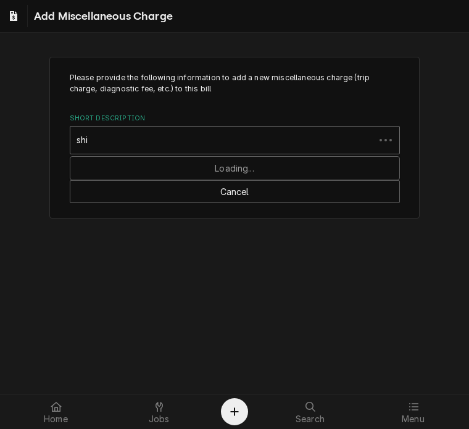
type input "ship"
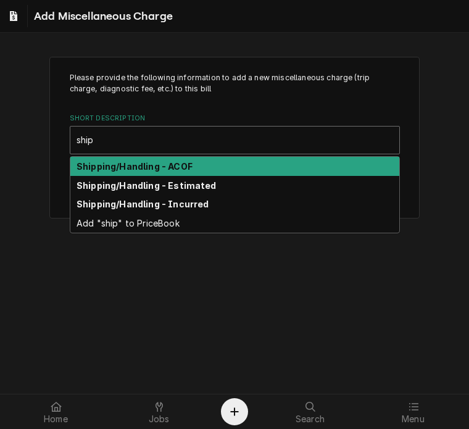
click at [151, 165] on strong "Shipping/Handling - ACOF" at bounding box center [135, 166] width 116 height 10
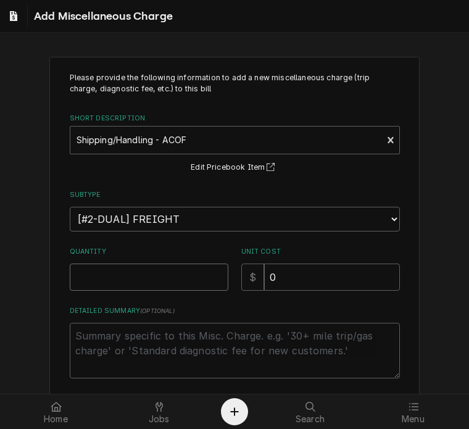
click at [143, 277] on input "Quantity" at bounding box center [149, 277] width 159 height 27
type textarea "x"
type input "1"
drag, startPoint x: 284, startPoint y: 278, endPoint x: 203, endPoint y: 272, distance: 81.7
click at [203, 272] on div "Quantity 1 Unit Cost $ 0" at bounding box center [235, 269] width 330 height 44
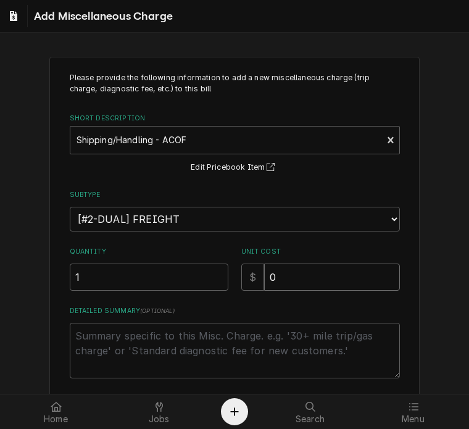
type textarea "x"
type input "7"
type textarea "x"
type input "7.1"
type textarea "x"
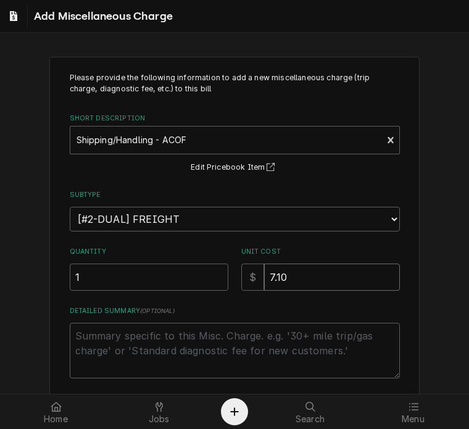
type input "7.10"
drag, startPoint x: 458, startPoint y: 281, endPoint x: 469, endPoint y: 377, distance: 96.3
click at [469, 377] on html "Add Miscellaneous Charge Please provide the following information to add a new …" at bounding box center [234, 214] width 469 height 429
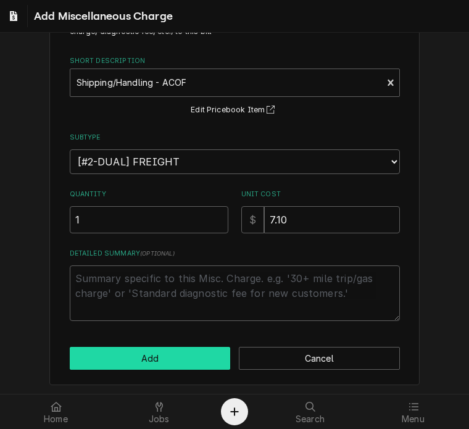
click at [149, 353] on button "Add" at bounding box center [150, 358] width 161 height 23
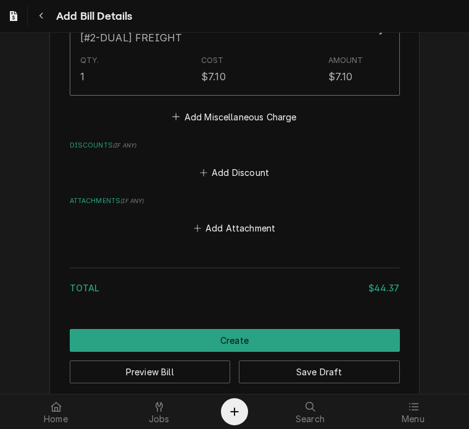
scroll to position [1115, 0]
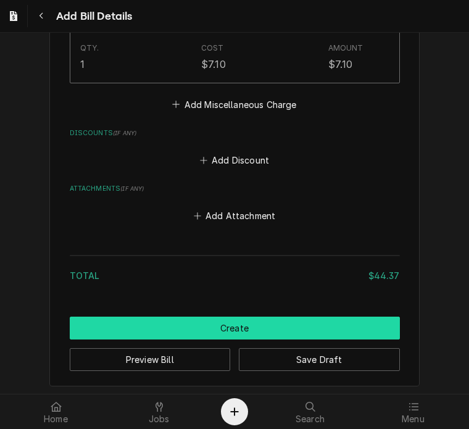
click at [262, 320] on button "Create" at bounding box center [235, 328] width 330 height 23
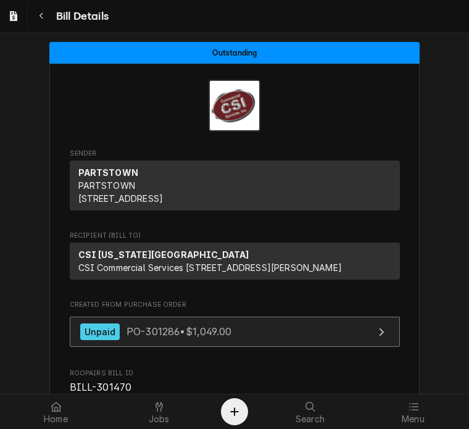
click at [184, 340] on div "Unpaid PO-301286 • $1,049.00" at bounding box center [156, 332] width 152 height 17
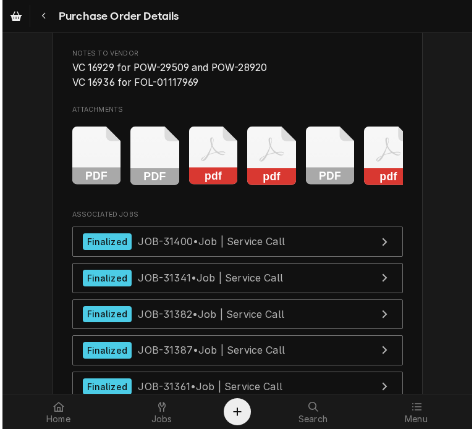
scroll to position [0, 20]
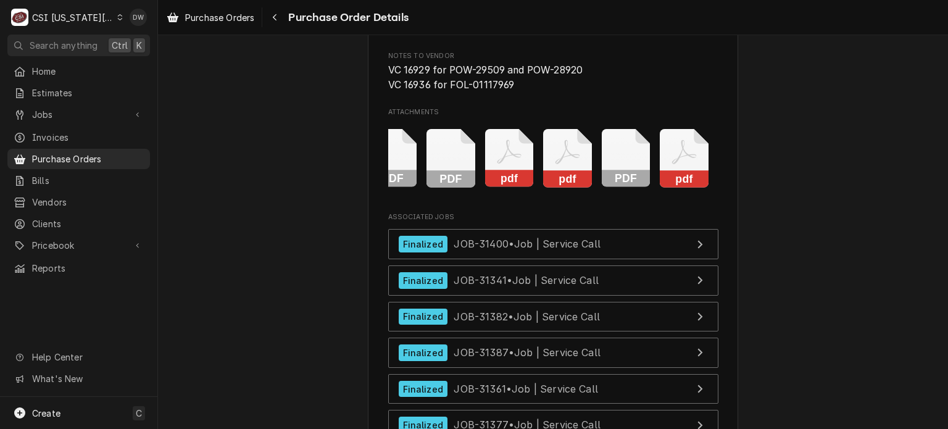
click at [469, 188] on rect "Attachments" at bounding box center [684, 178] width 49 height 17
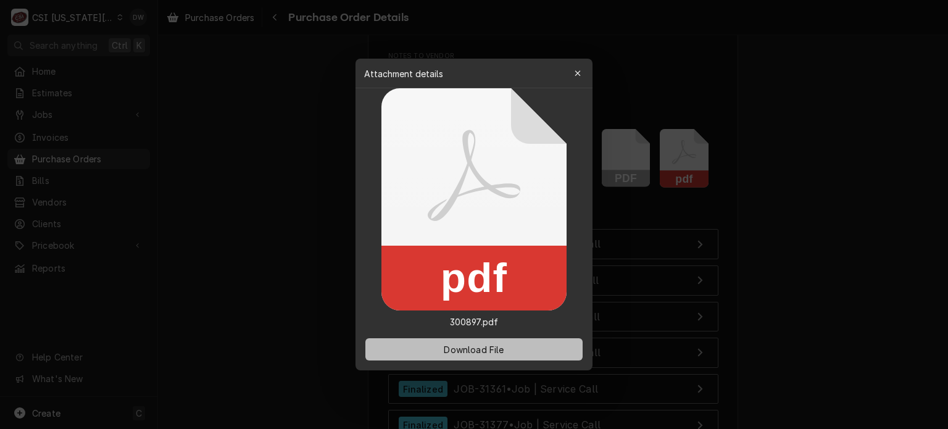
click at [455, 345] on span "Download File" at bounding box center [473, 349] width 65 height 13
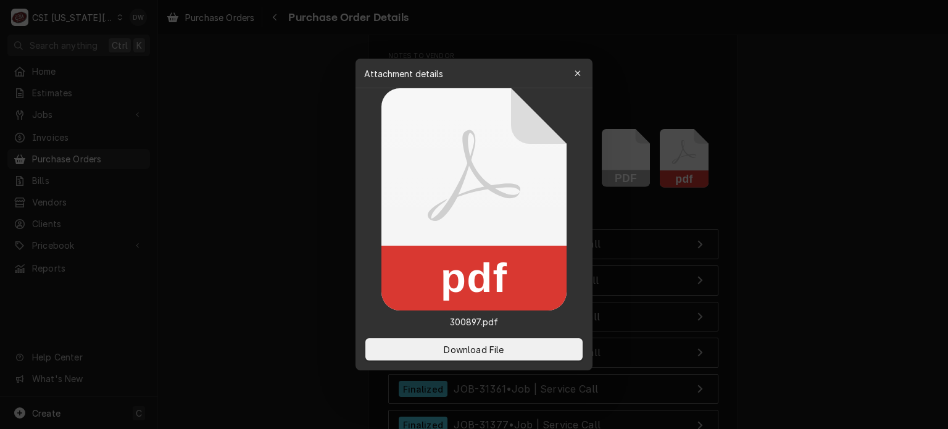
click at [469, 207] on div at bounding box center [474, 214] width 948 height 429
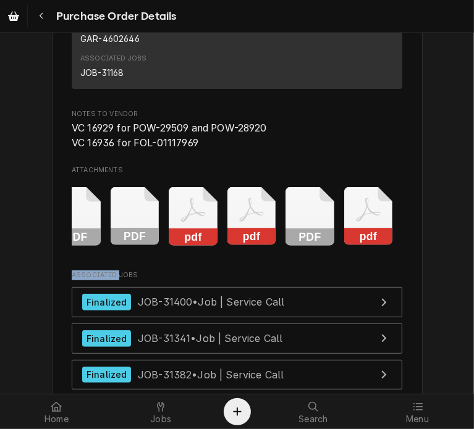
scroll to position [4905, 0]
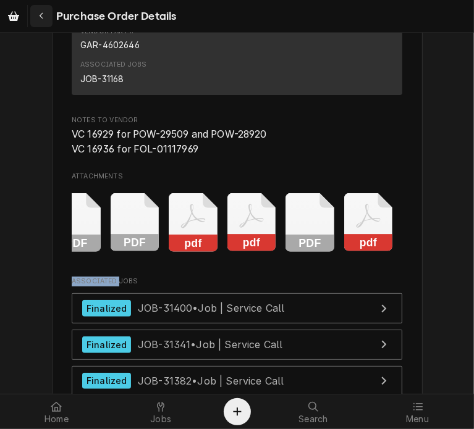
click at [41, 18] on icon "Navigate back" at bounding box center [42, 16] width 6 height 9
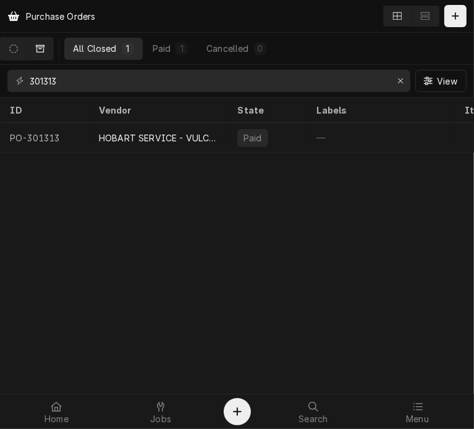
drag, startPoint x: 409, startPoint y: 412, endPoint x: 429, endPoint y: 307, distance: 106.9
click at [429, 307] on div "Purchase Orders All Closed 1 Paid 1 Cancelled 0 301313 View ID Vendor State Lab…" at bounding box center [237, 214] width 474 height 429
click at [422, 404] on div at bounding box center [417, 406] width 15 height 15
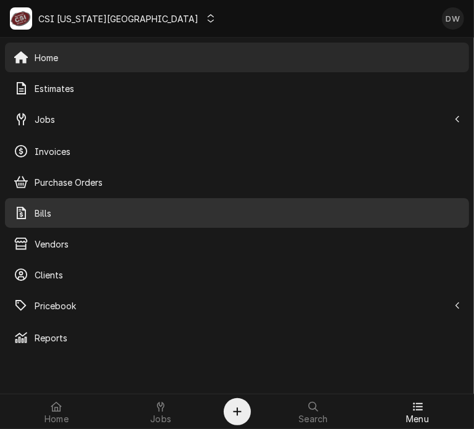
click at [45, 204] on div "Bills" at bounding box center [236, 213] width 459 height 25
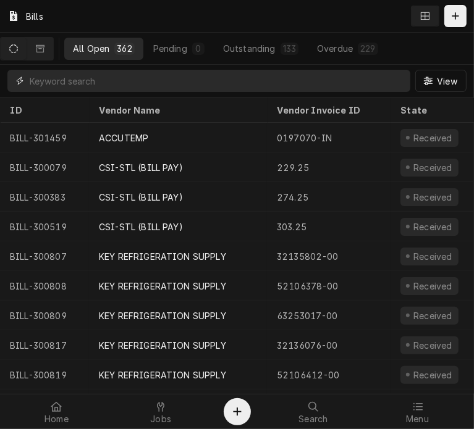
click at [77, 78] on input "Dynamic Content Wrapper" at bounding box center [217, 81] width 374 height 22
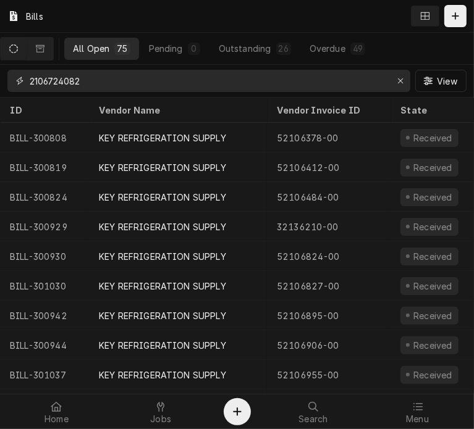
type input "2106724082"
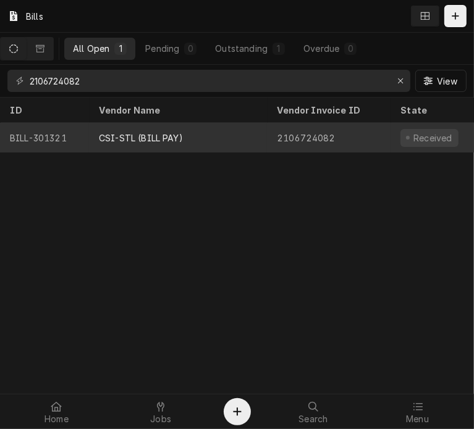
click at [135, 137] on div "CSI-STL (BILL PAY)" at bounding box center [141, 138] width 84 height 13
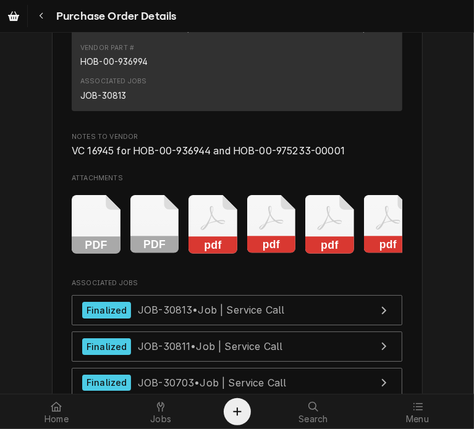
scroll to position [2257, 0]
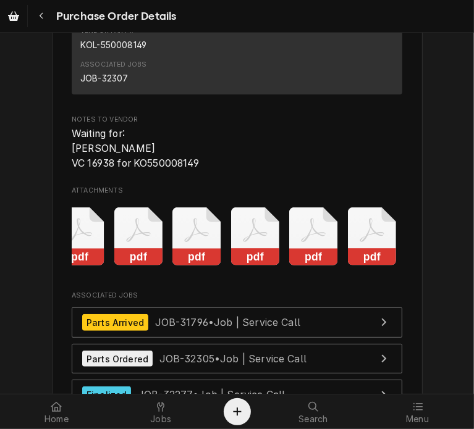
scroll to position [0, 136]
